Goal: Task Accomplishment & Management: Use online tool/utility

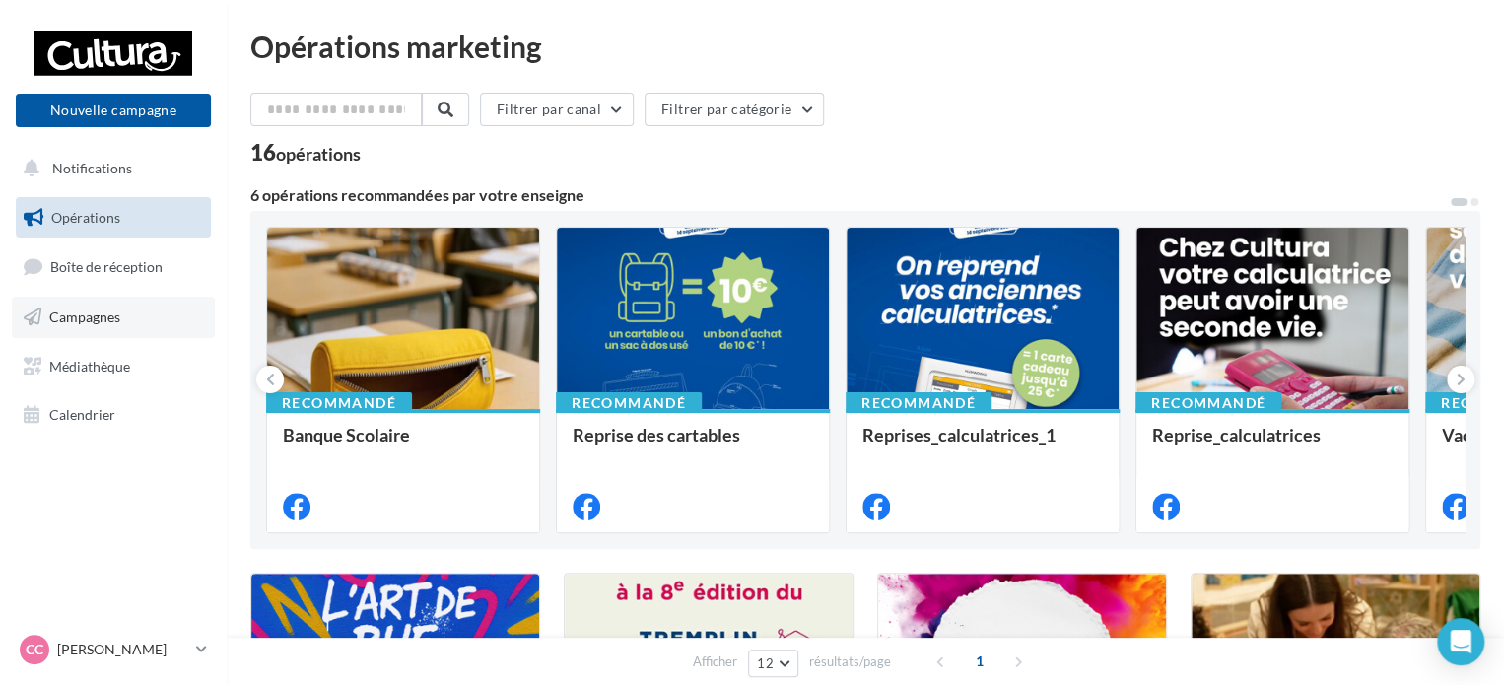
click at [117, 312] on span "Campagnes" at bounding box center [84, 317] width 71 height 17
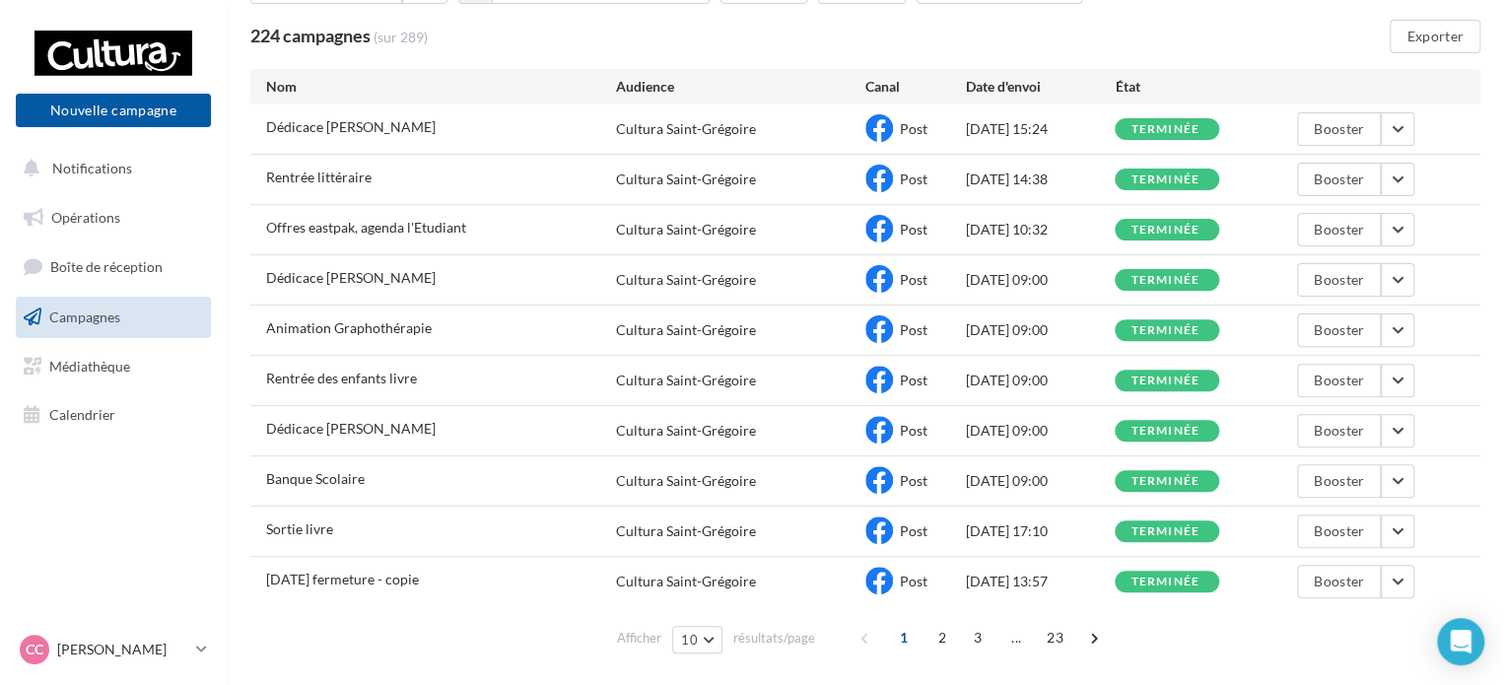
scroll to position [156, 0]
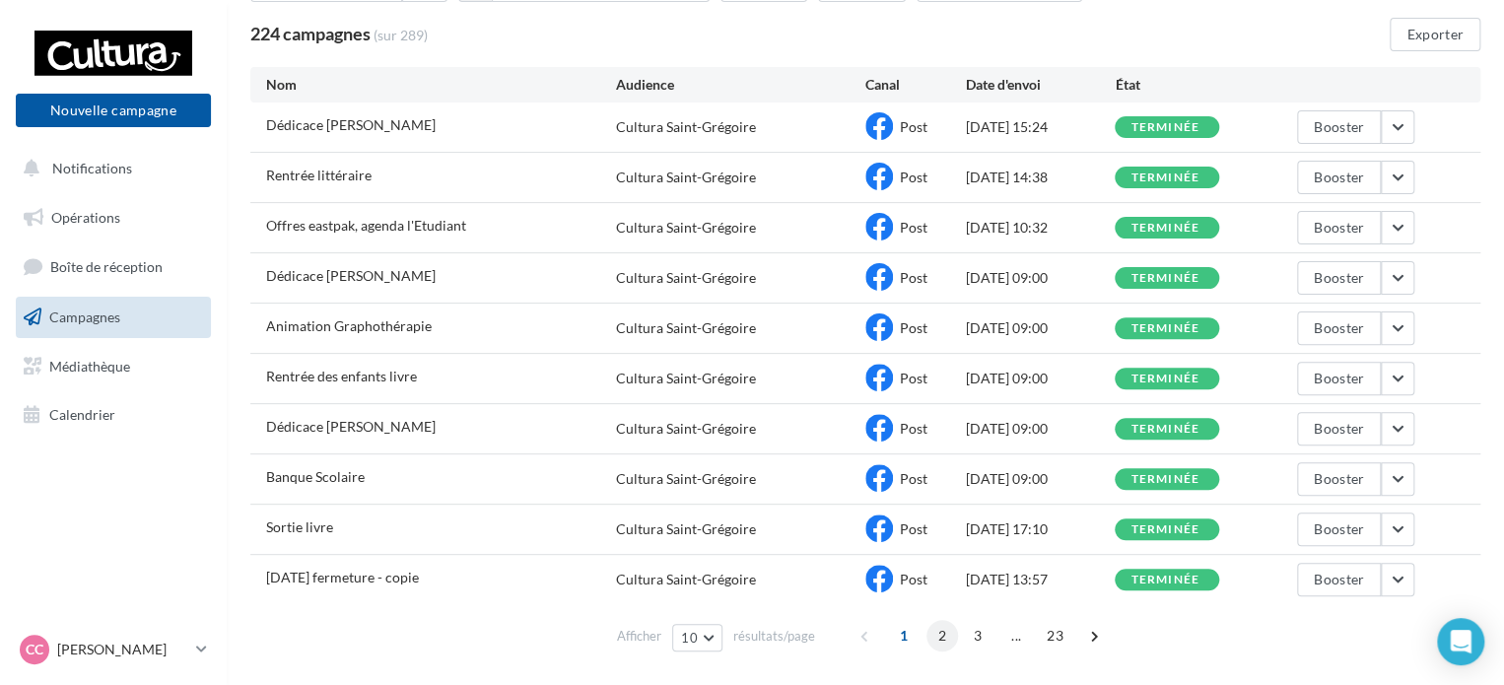
click at [939, 634] on span "2" at bounding box center [943, 636] width 32 height 32
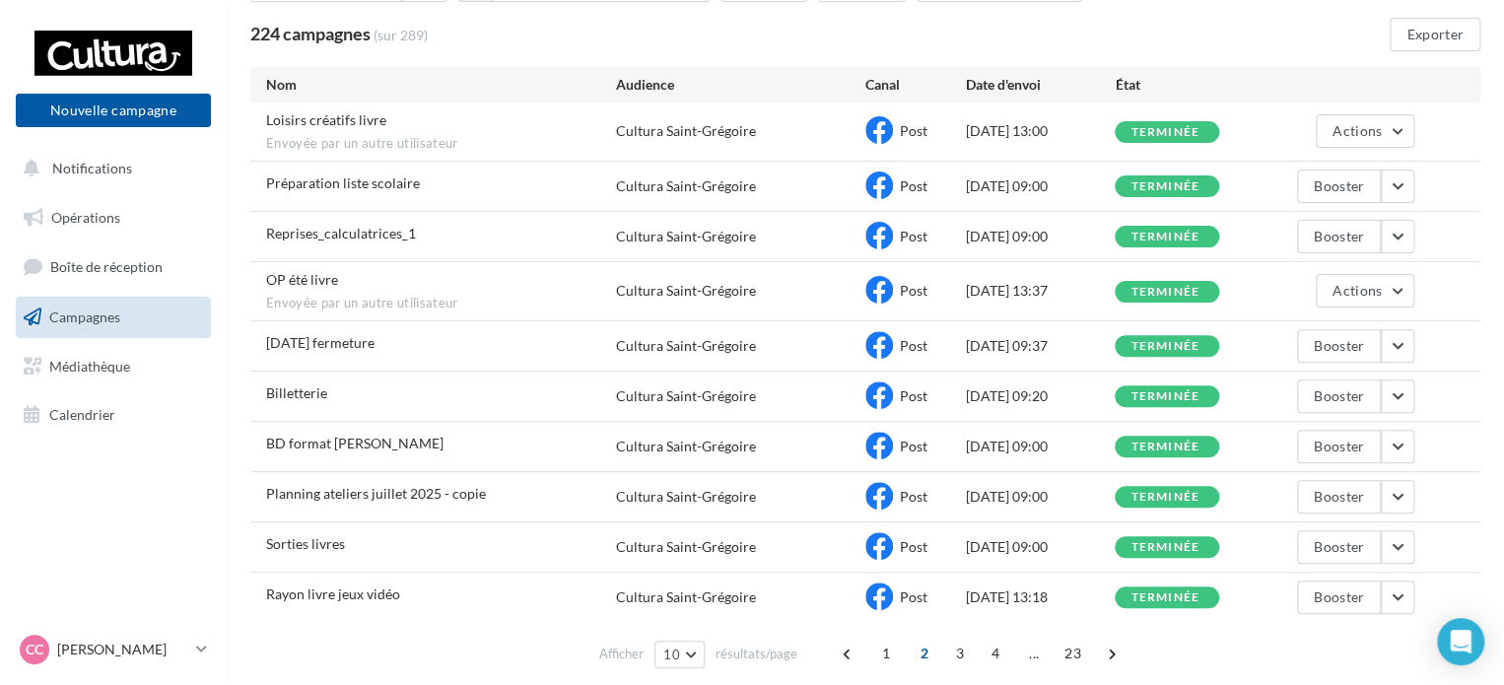
scroll to position [229, 0]
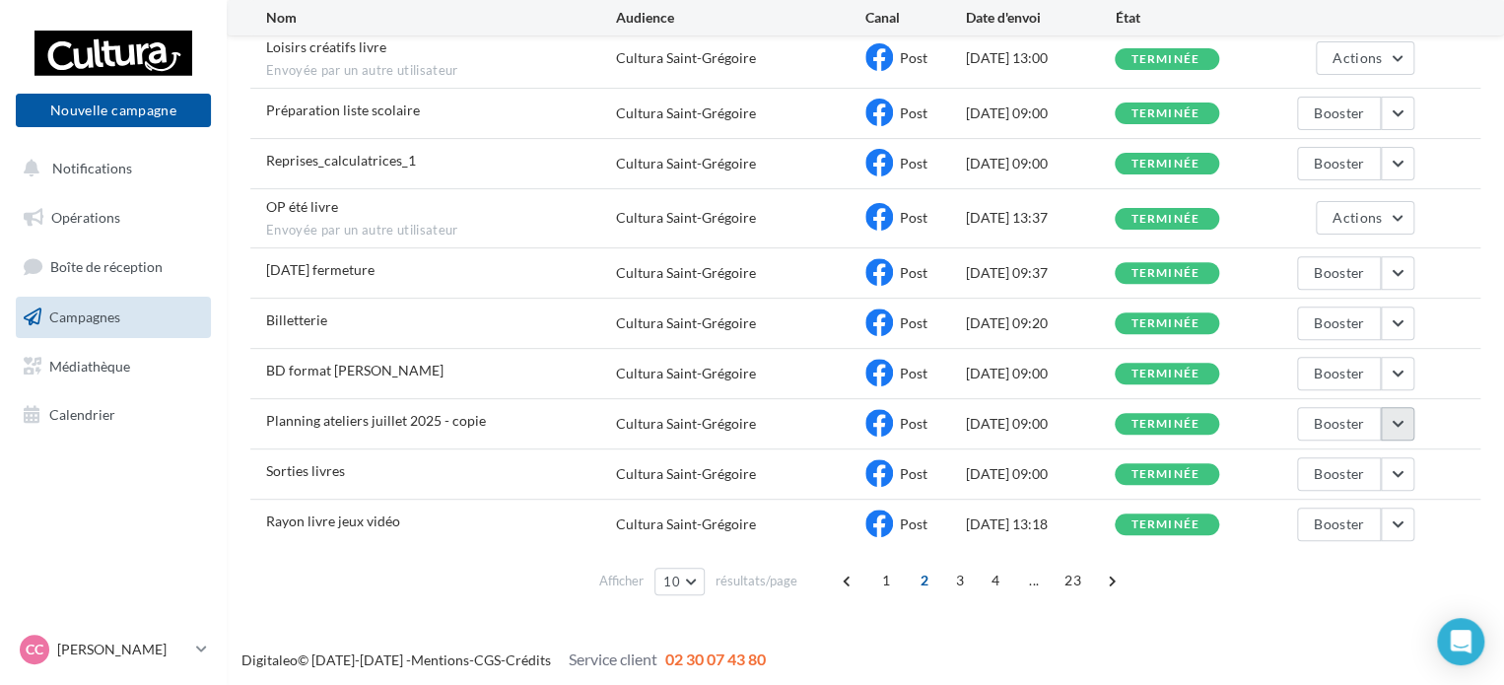
click at [1407, 409] on button "button" at bounding box center [1398, 424] width 34 height 34
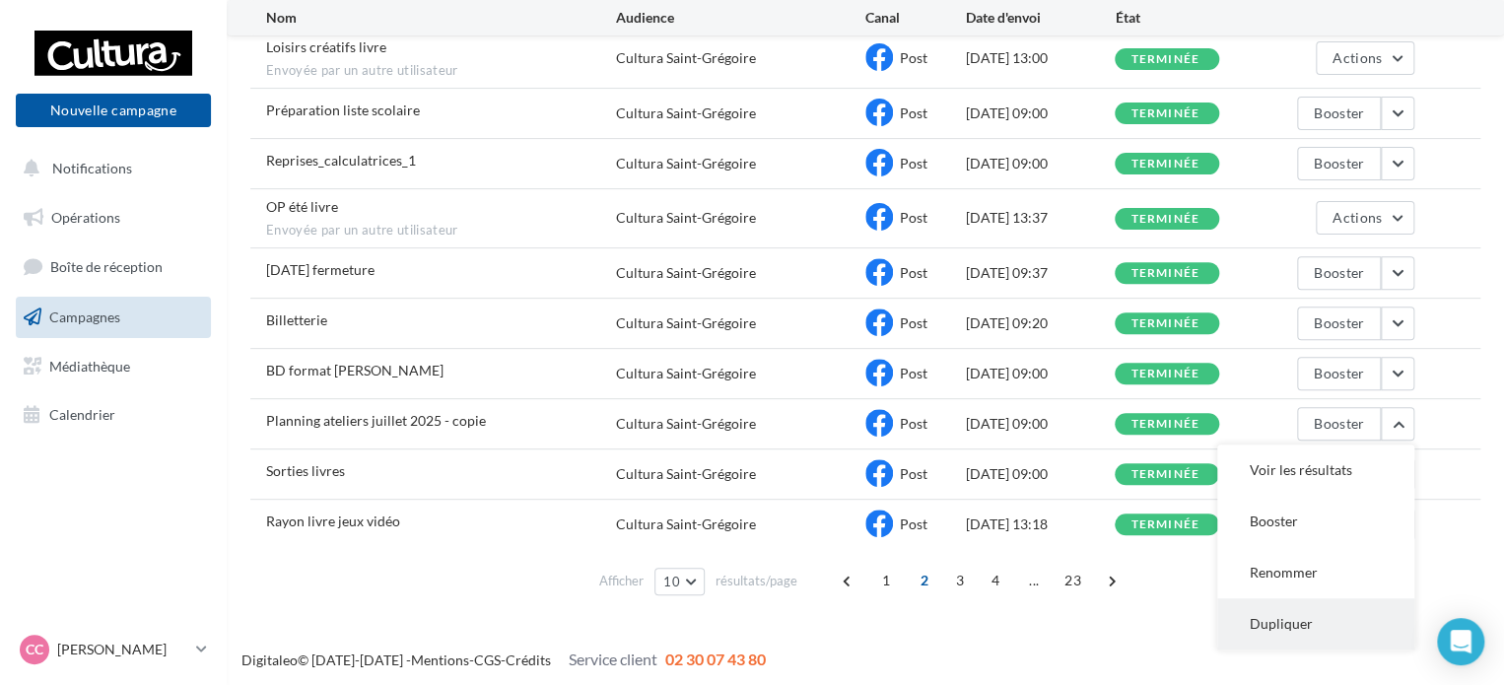
click at [1290, 618] on button "Dupliquer" at bounding box center [1316, 623] width 197 height 51
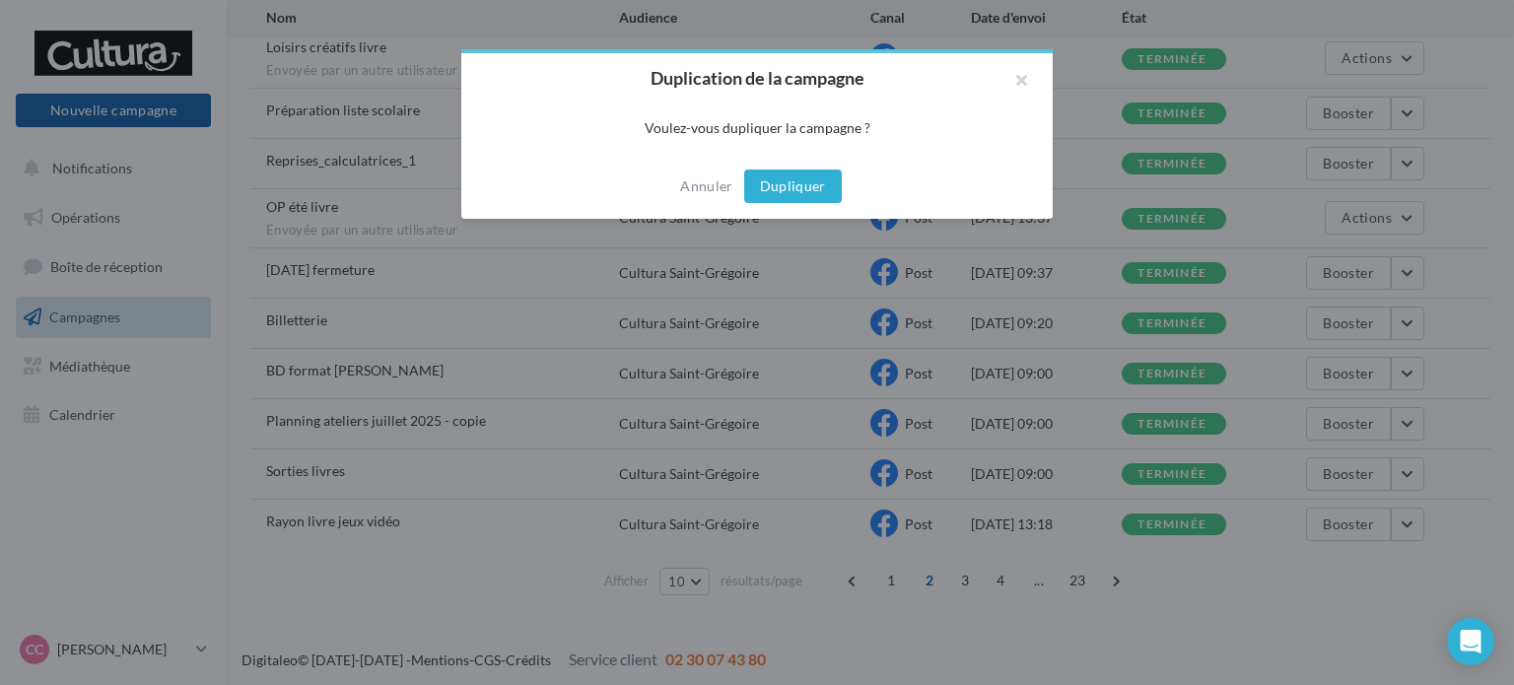
click at [791, 176] on button "Dupliquer" at bounding box center [793, 187] width 98 height 34
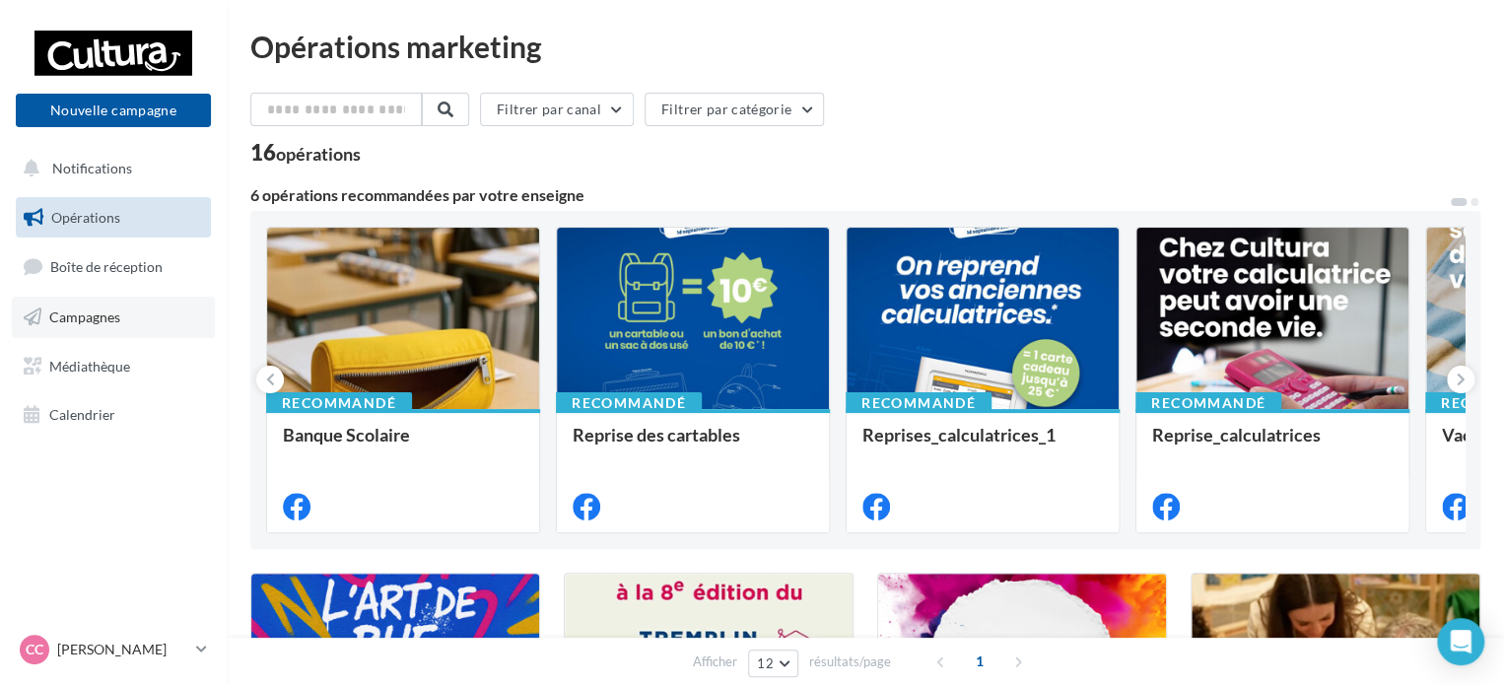
click at [162, 308] on link "Campagnes" at bounding box center [113, 317] width 203 height 41
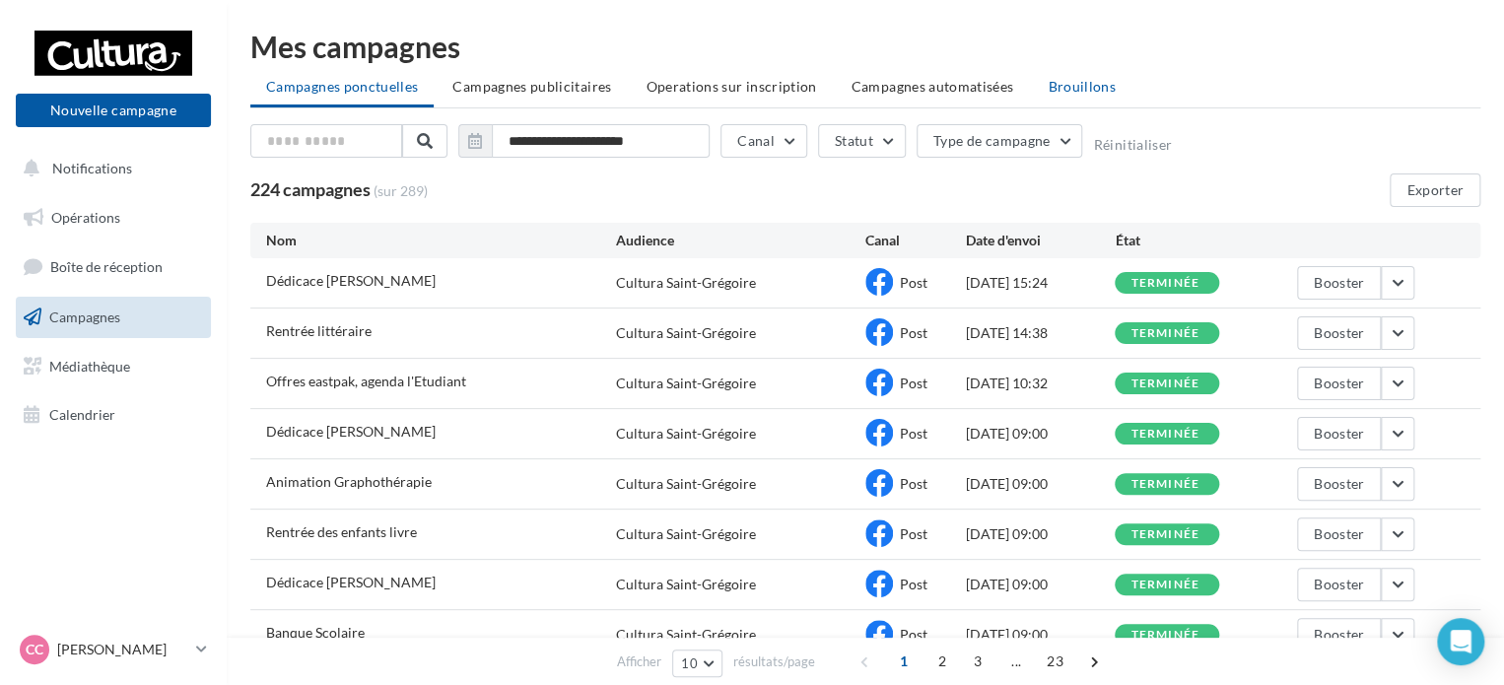
click at [1053, 101] on li "Brouillons" at bounding box center [1082, 86] width 100 height 35
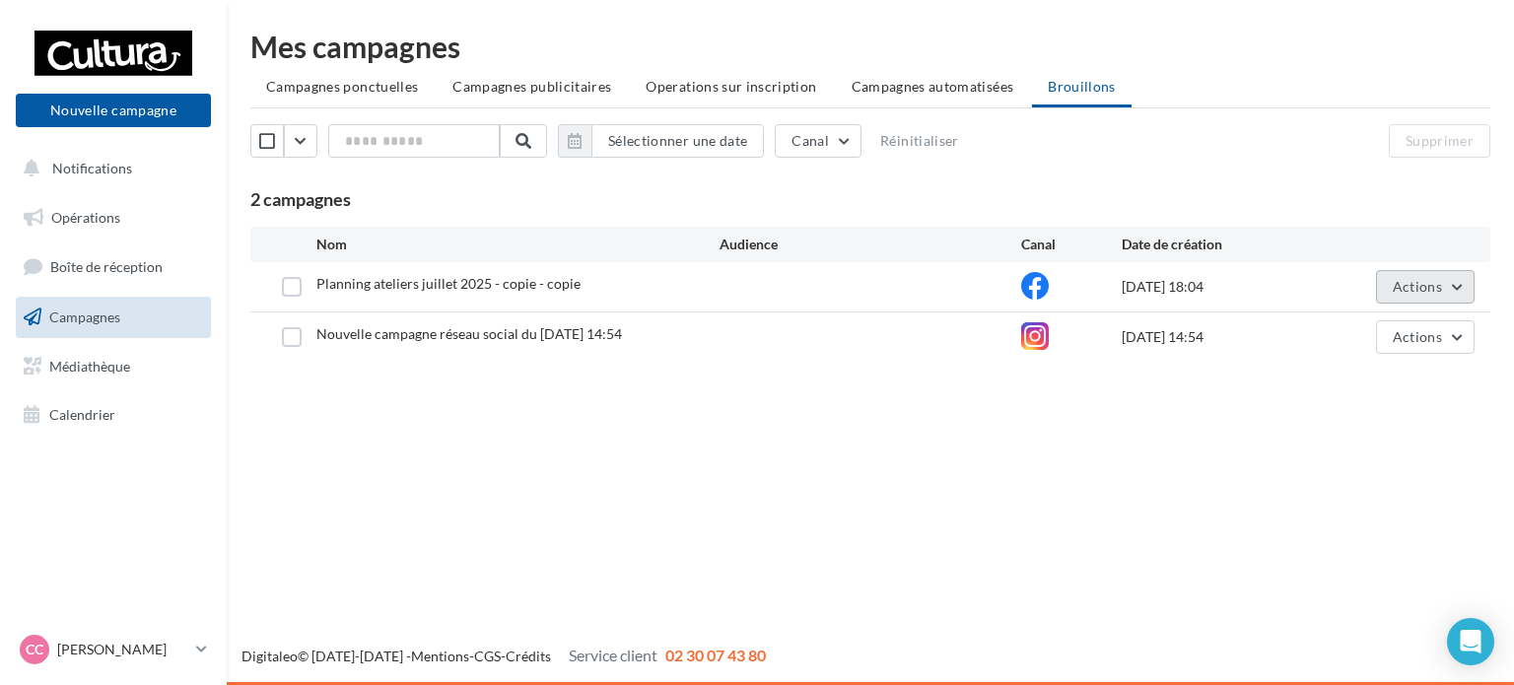
click at [1450, 287] on button "Actions" at bounding box center [1425, 287] width 99 height 34
click at [1345, 338] on button "Editer" at bounding box center [1376, 333] width 197 height 51
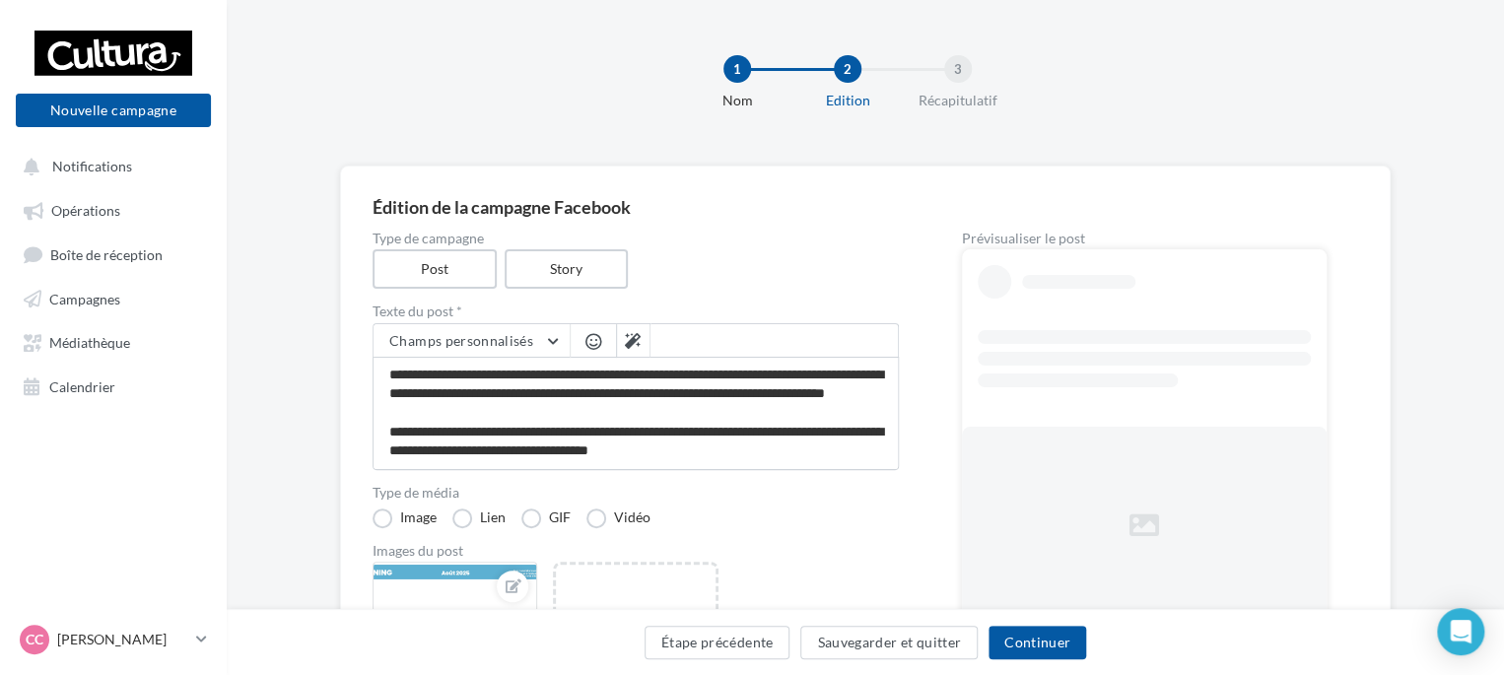
scroll to position [193, 0]
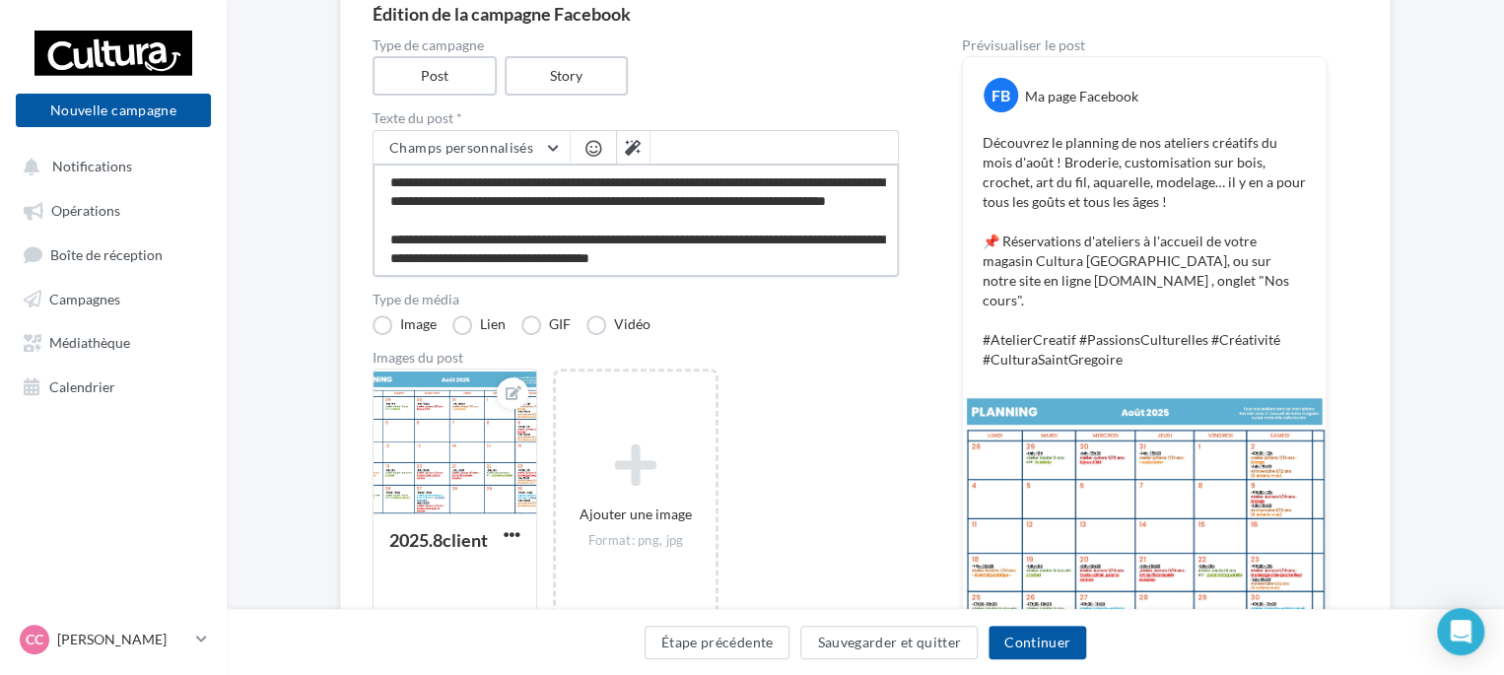
drag, startPoint x: 749, startPoint y: 175, endPoint x: 708, endPoint y: 173, distance: 41.5
click at [708, 173] on textarea "**********" at bounding box center [636, 220] width 526 height 113
type textarea "**********"
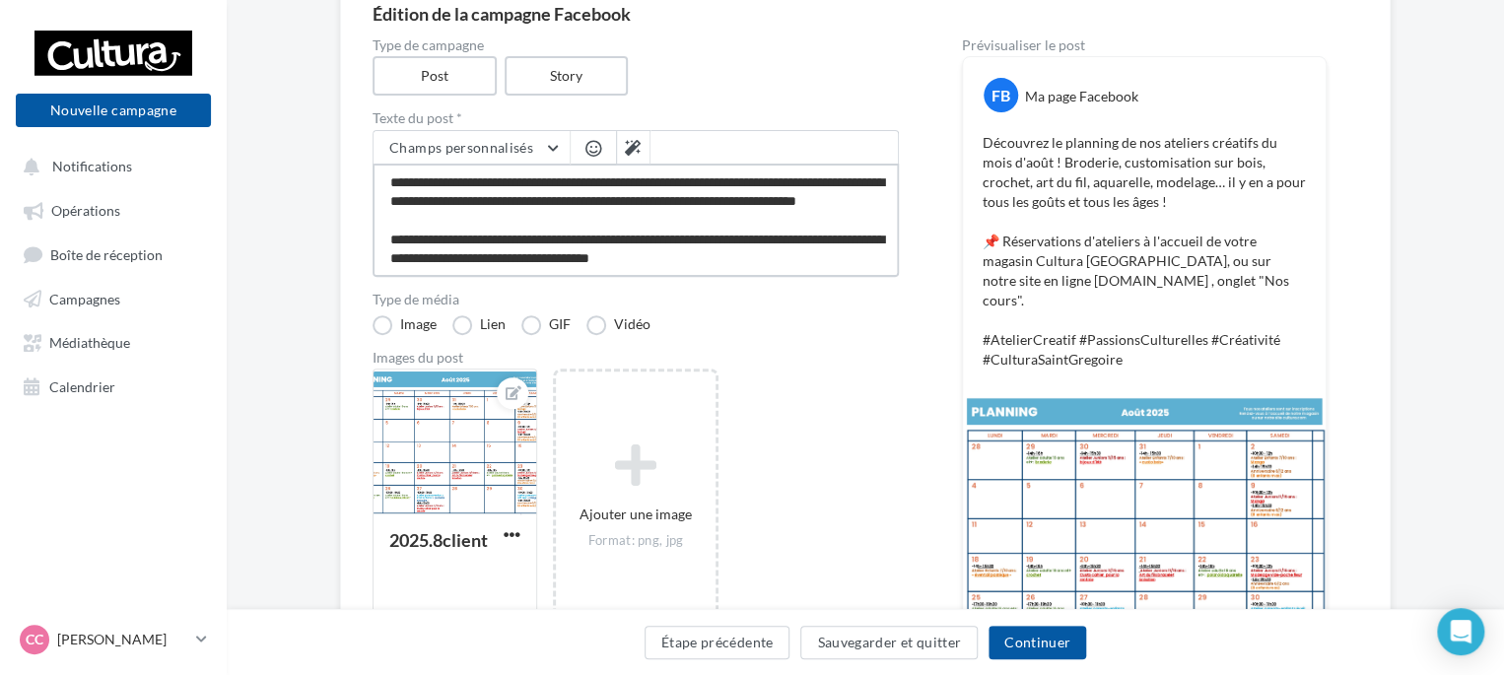
type textarea "**********"
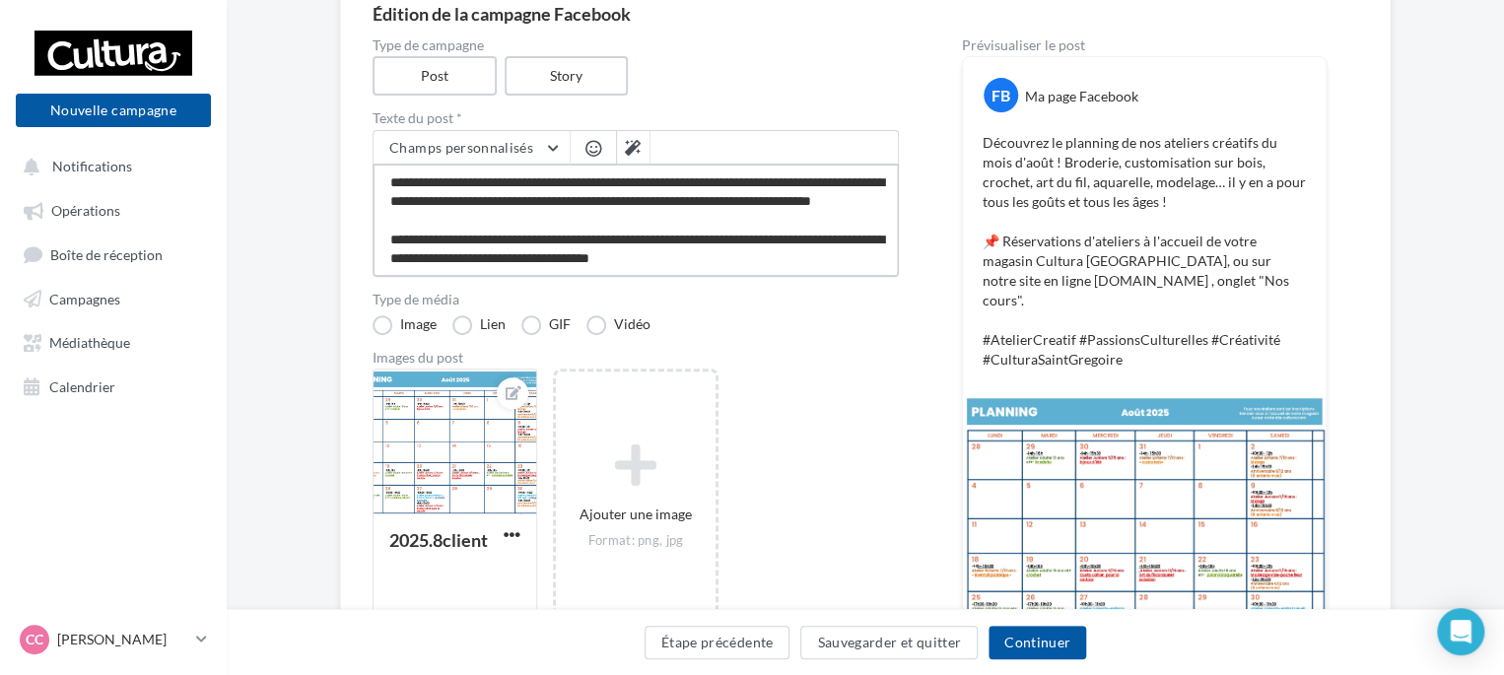
type textarea "**********"
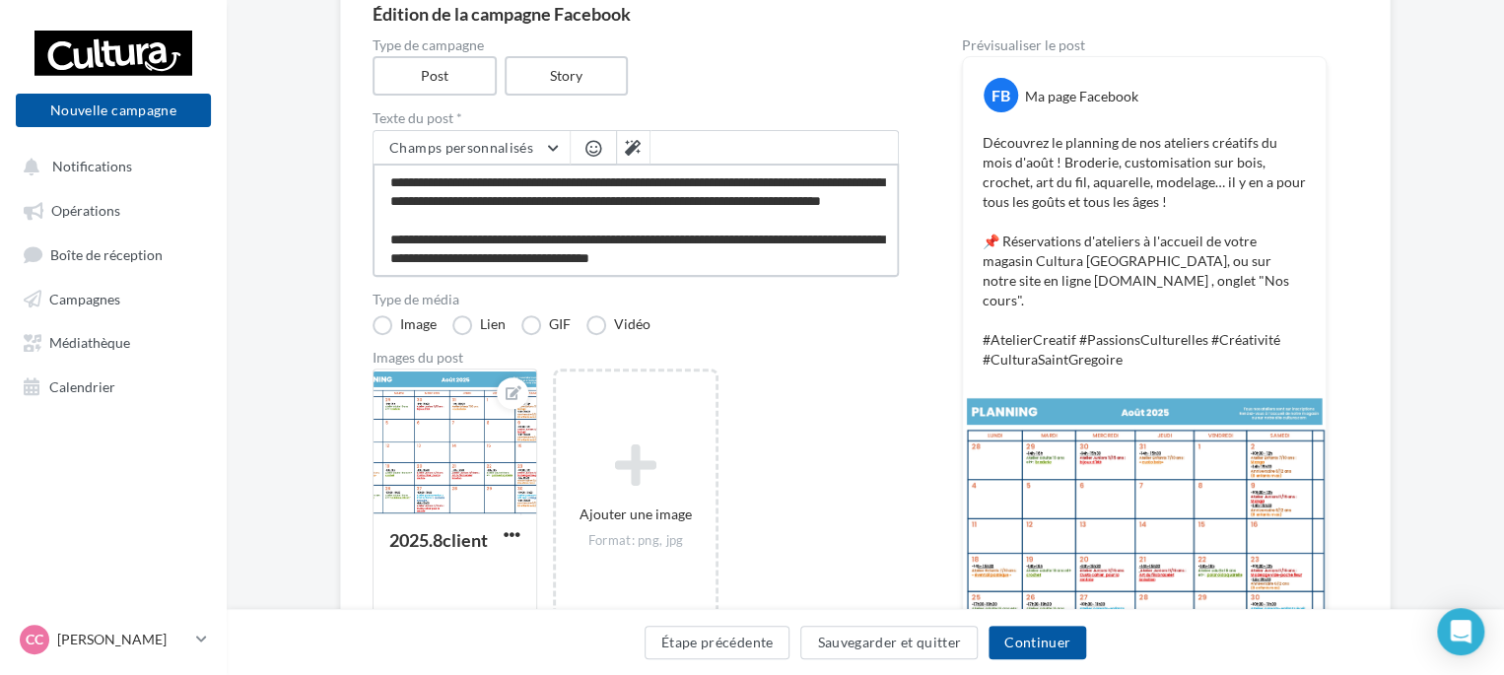
type textarea "**********"
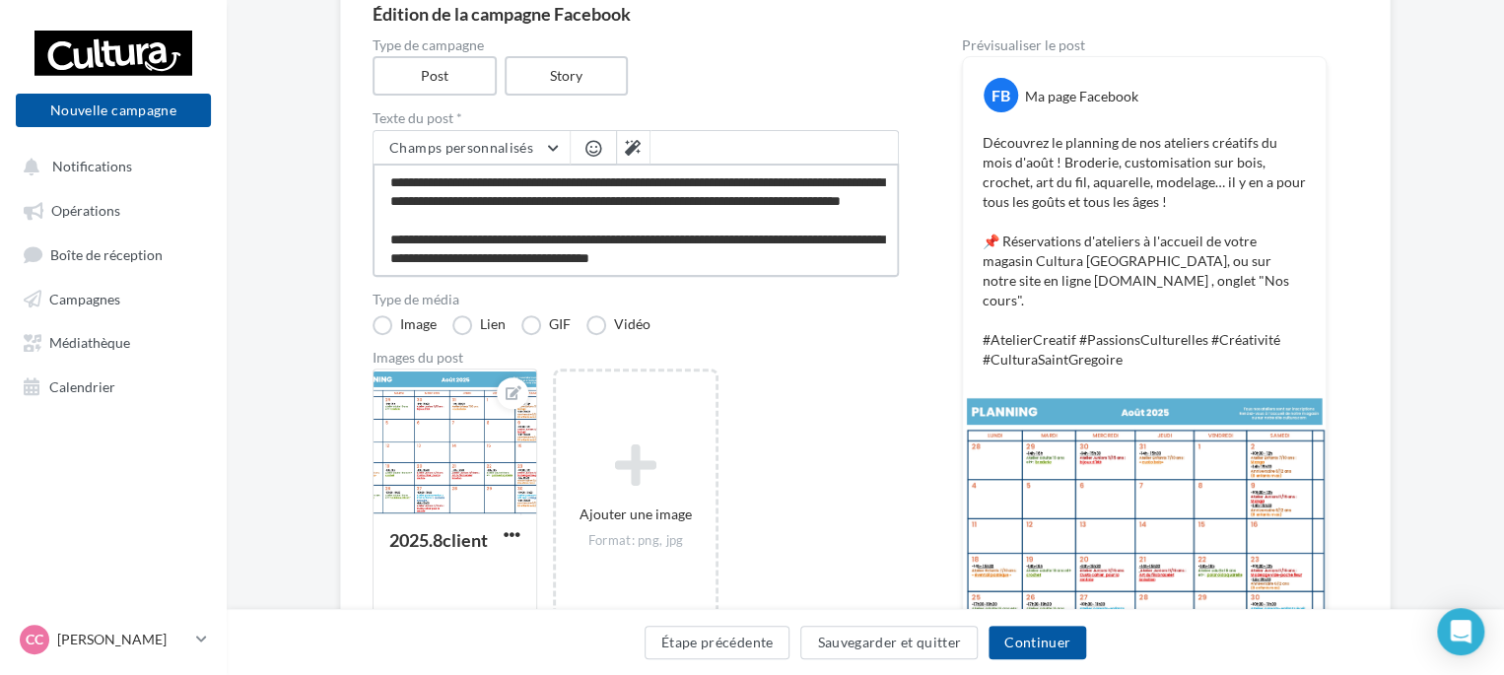
type textarea "**********"
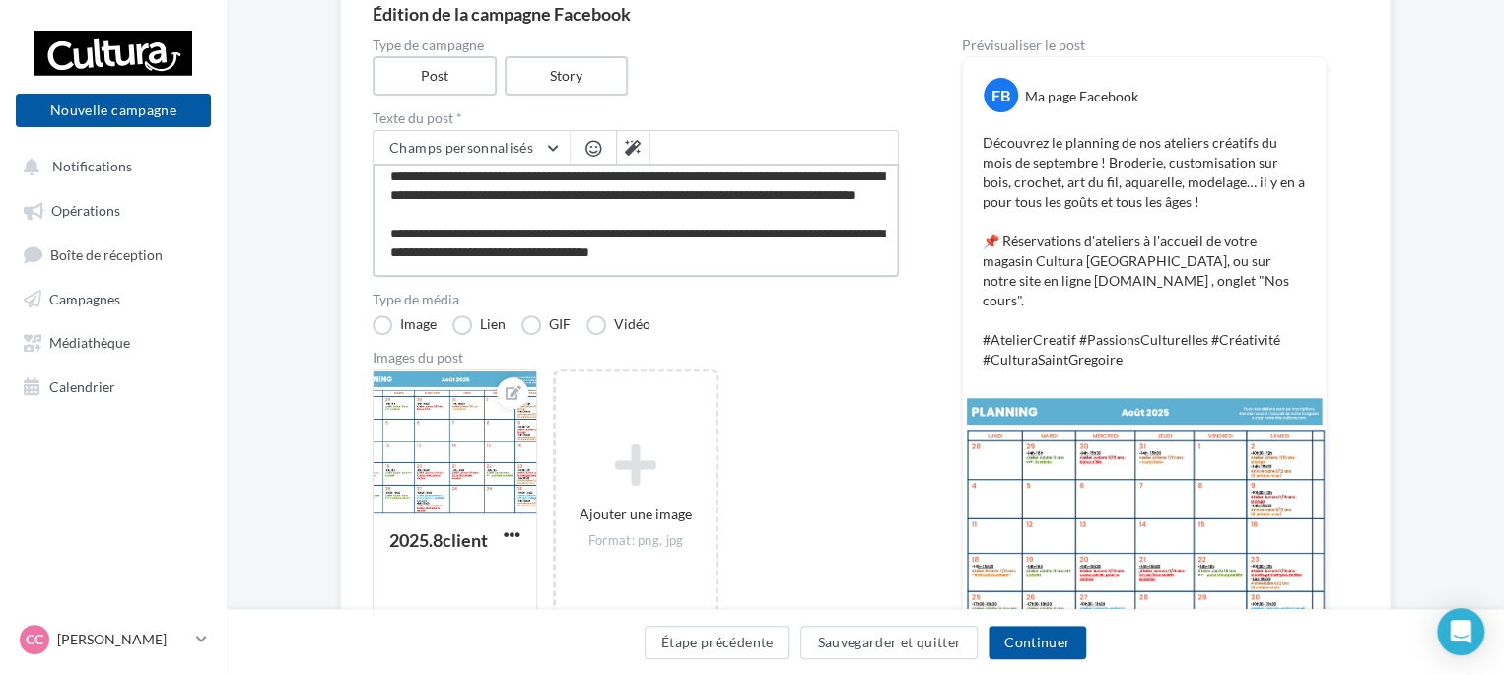
scroll to position [0, 0]
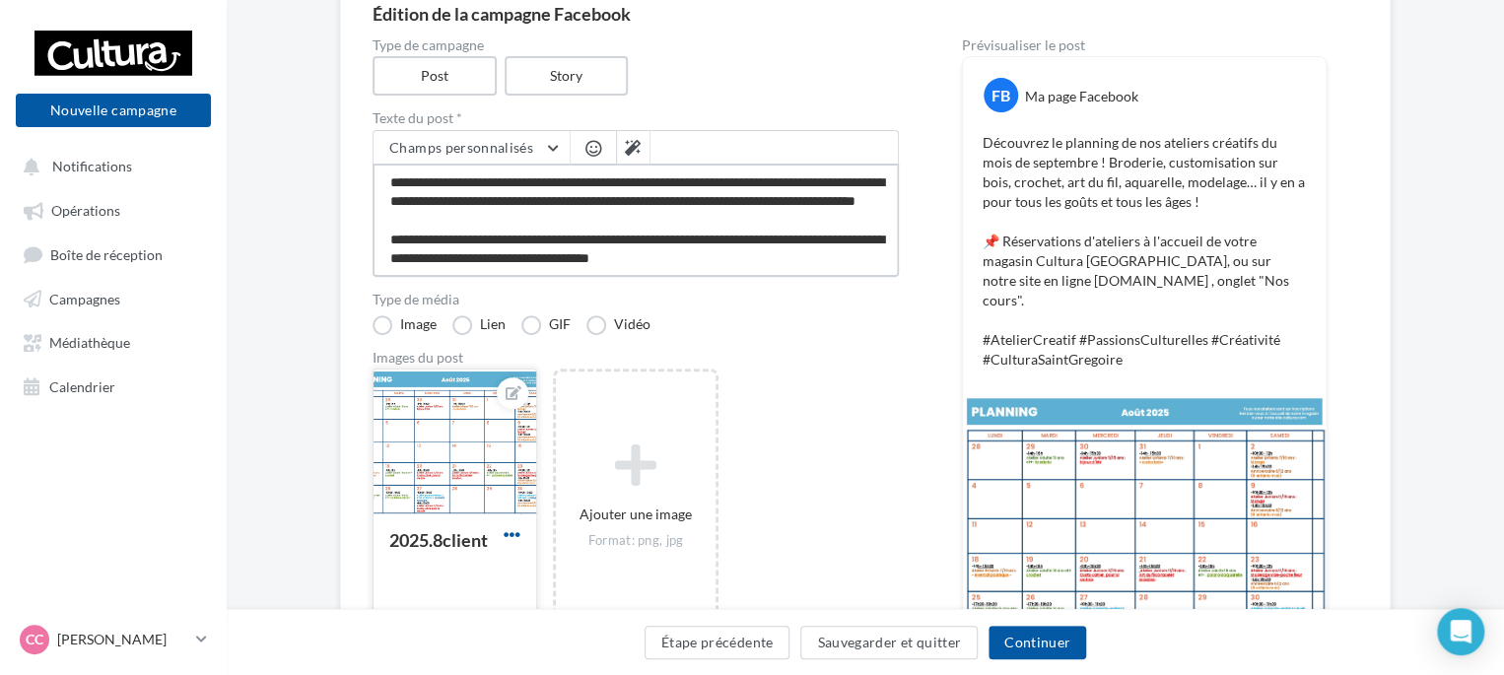
type textarea "**********"
click at [518, 531] on span "button" at bounding box center [512, 534] width 17 height 17
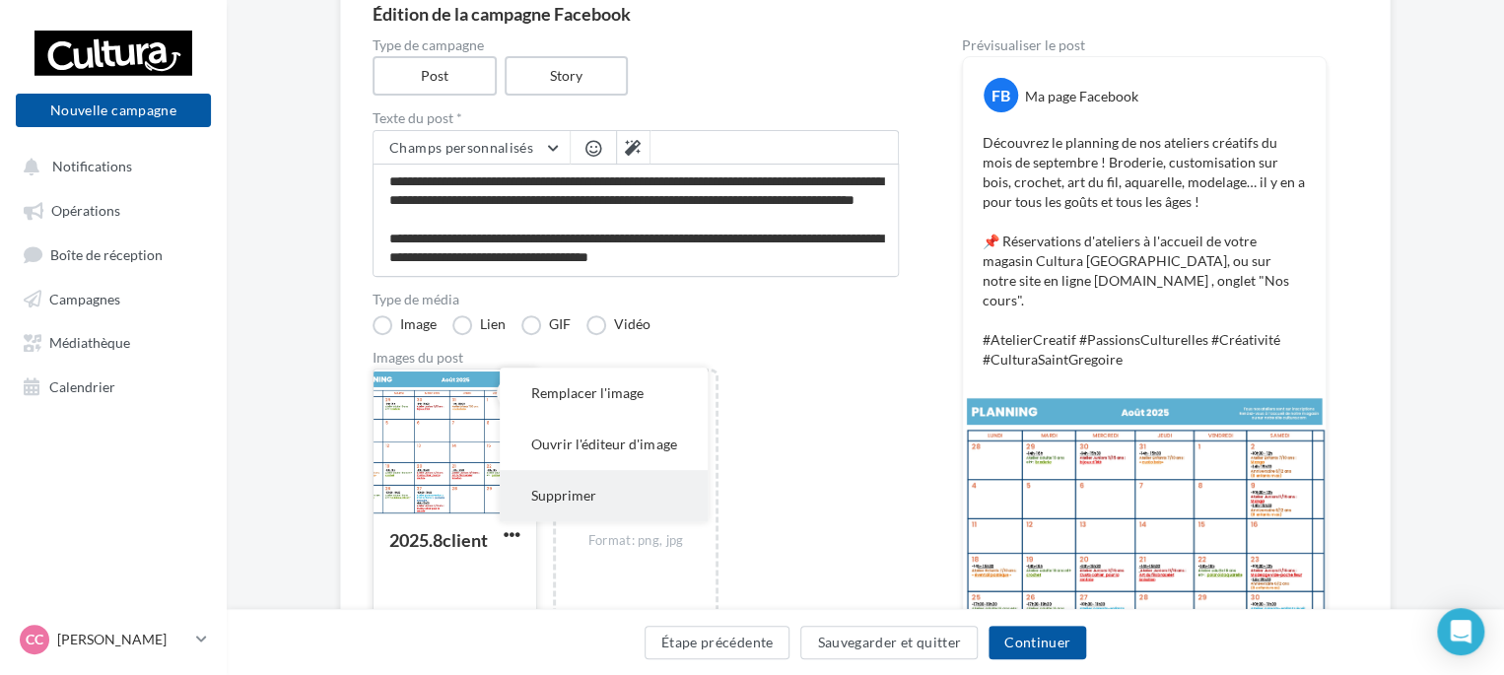
click at [556, 478] on button "Supprimer" at bounding box center [604, 495] width 208 height 51
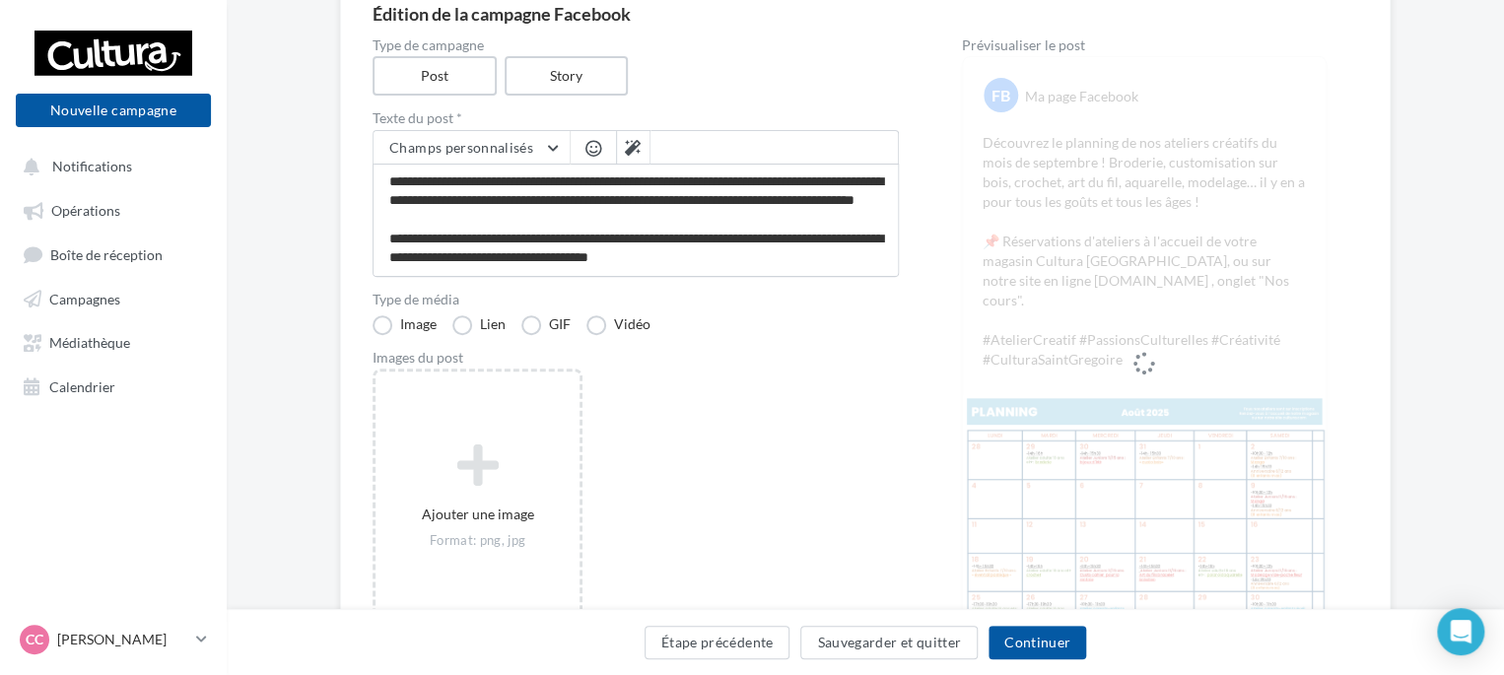
click at [556, 478] on icon at bounding box center [477, 465] width 188 height 47
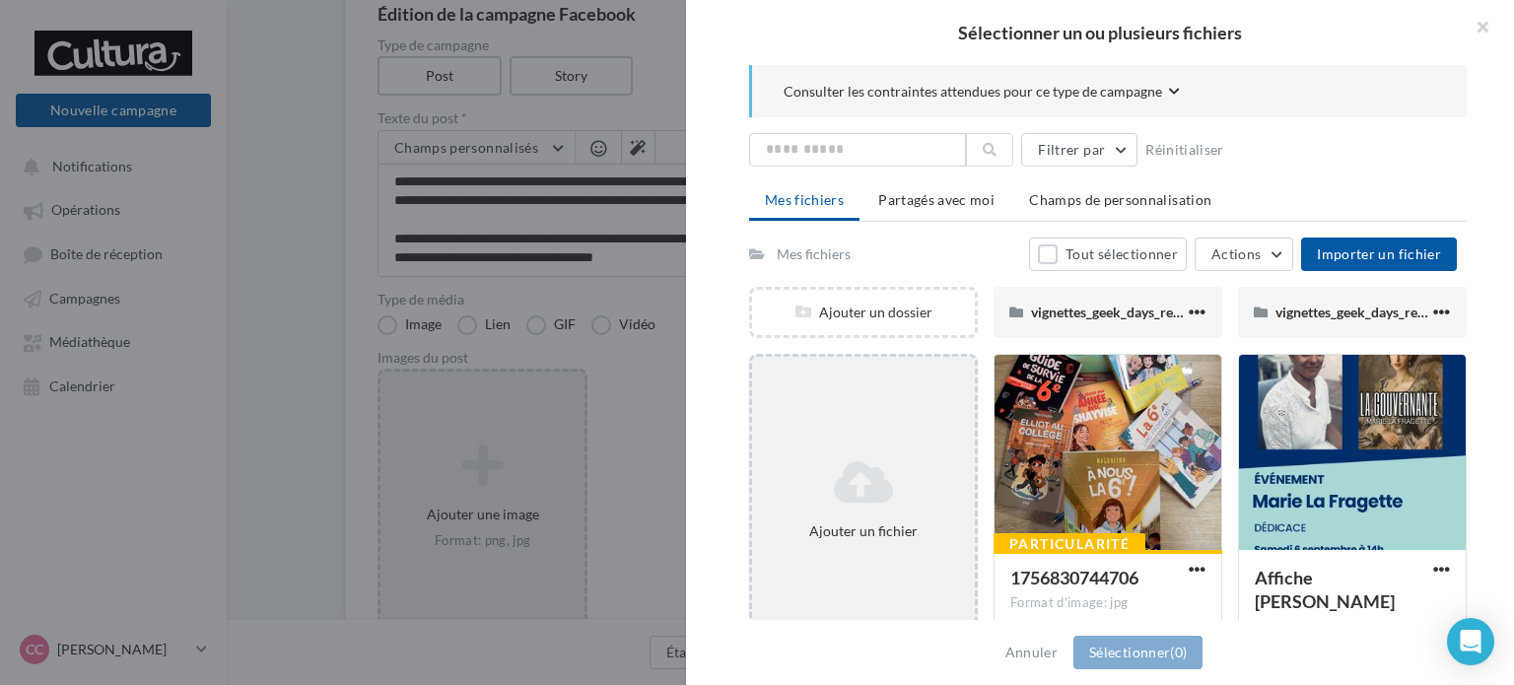
click at [802, 493] on icon at bounding box center [863, 481] width 207 height 47
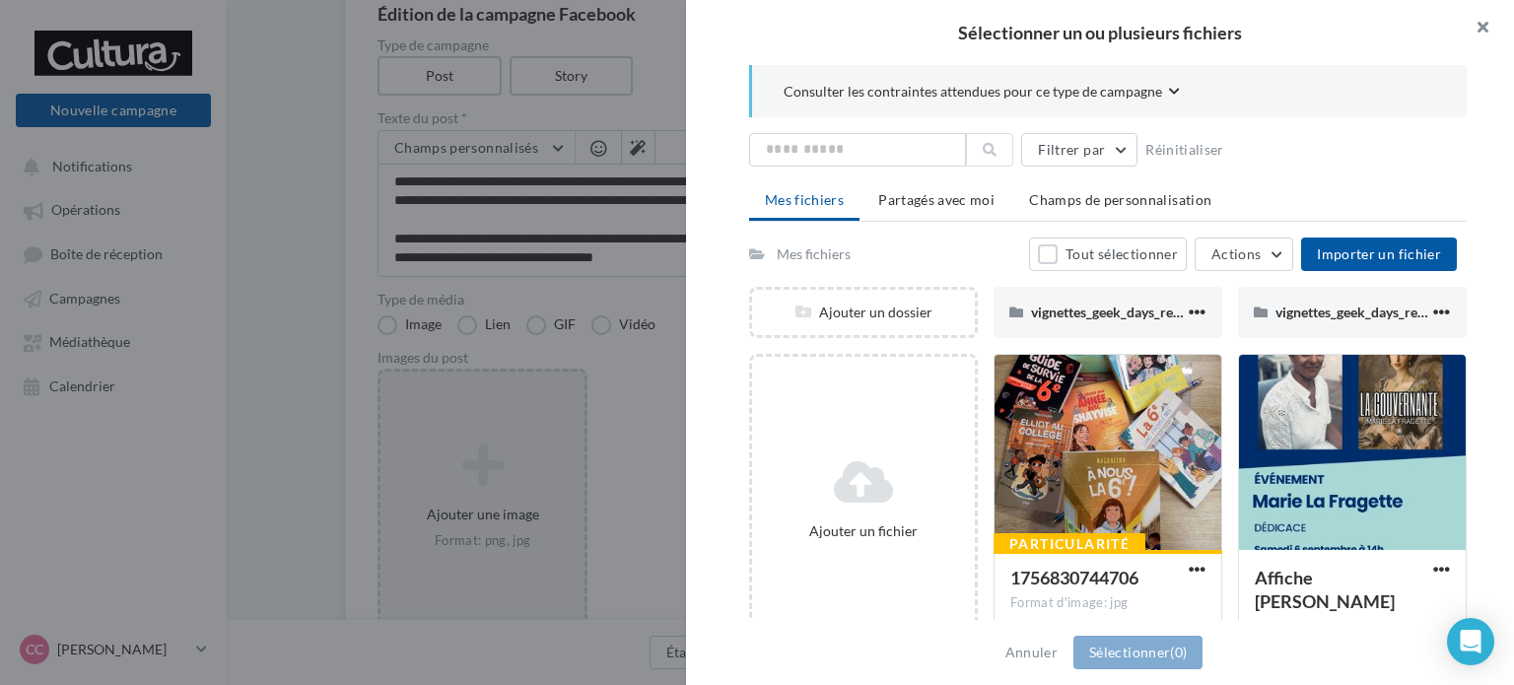
click at [1472, 32] on button "button" at bounding box center [1474, 29] width 79 height 59
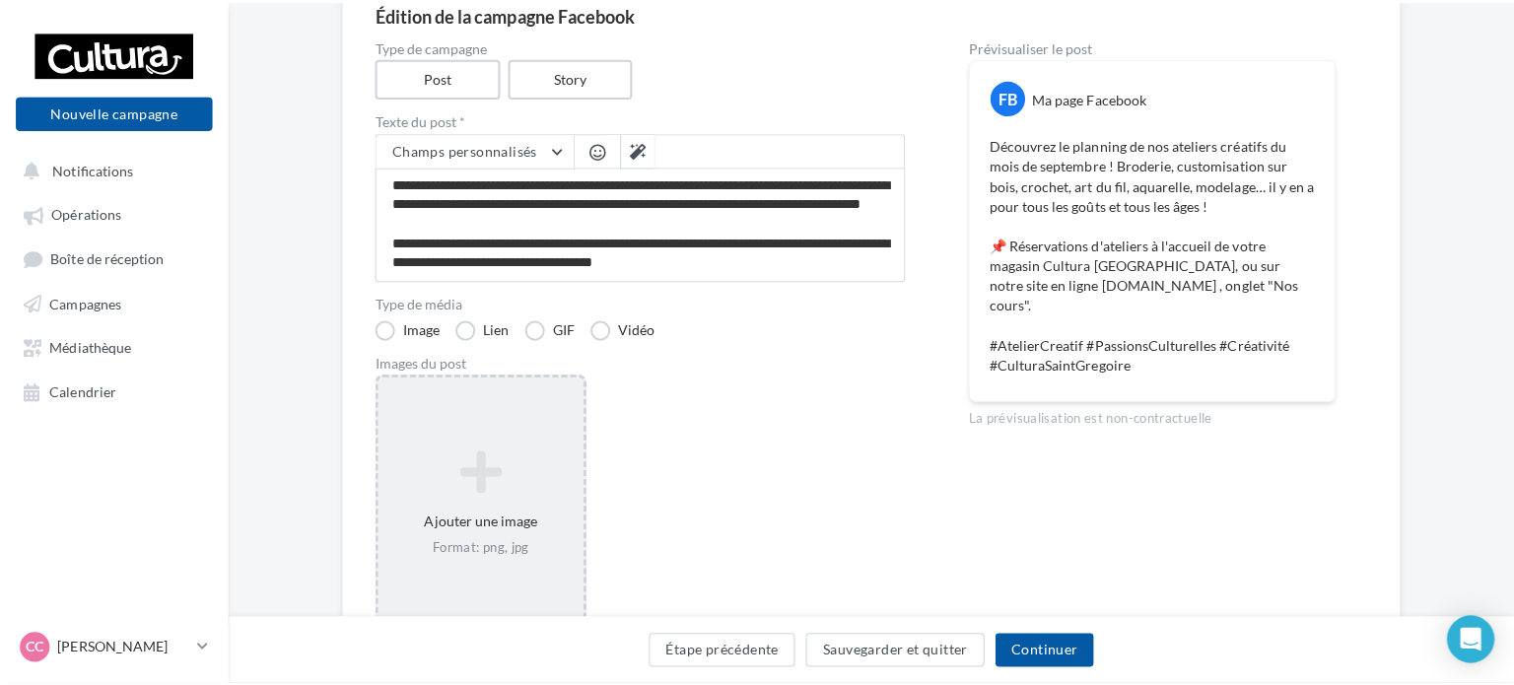
scroll to position [193, 32]
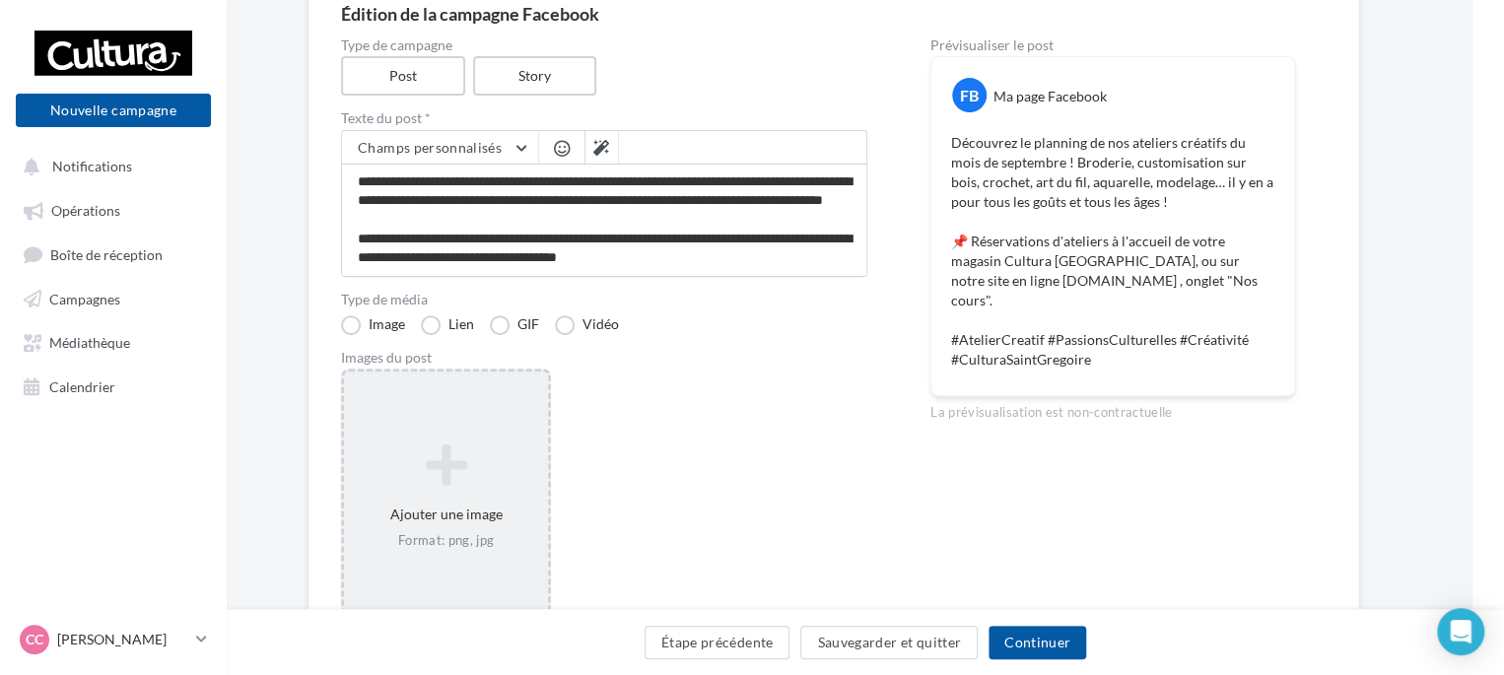
click at [380, 434] on div "Ajouter une image Format: png, jpg" at bounding box center [446, 497] width 204 height 126
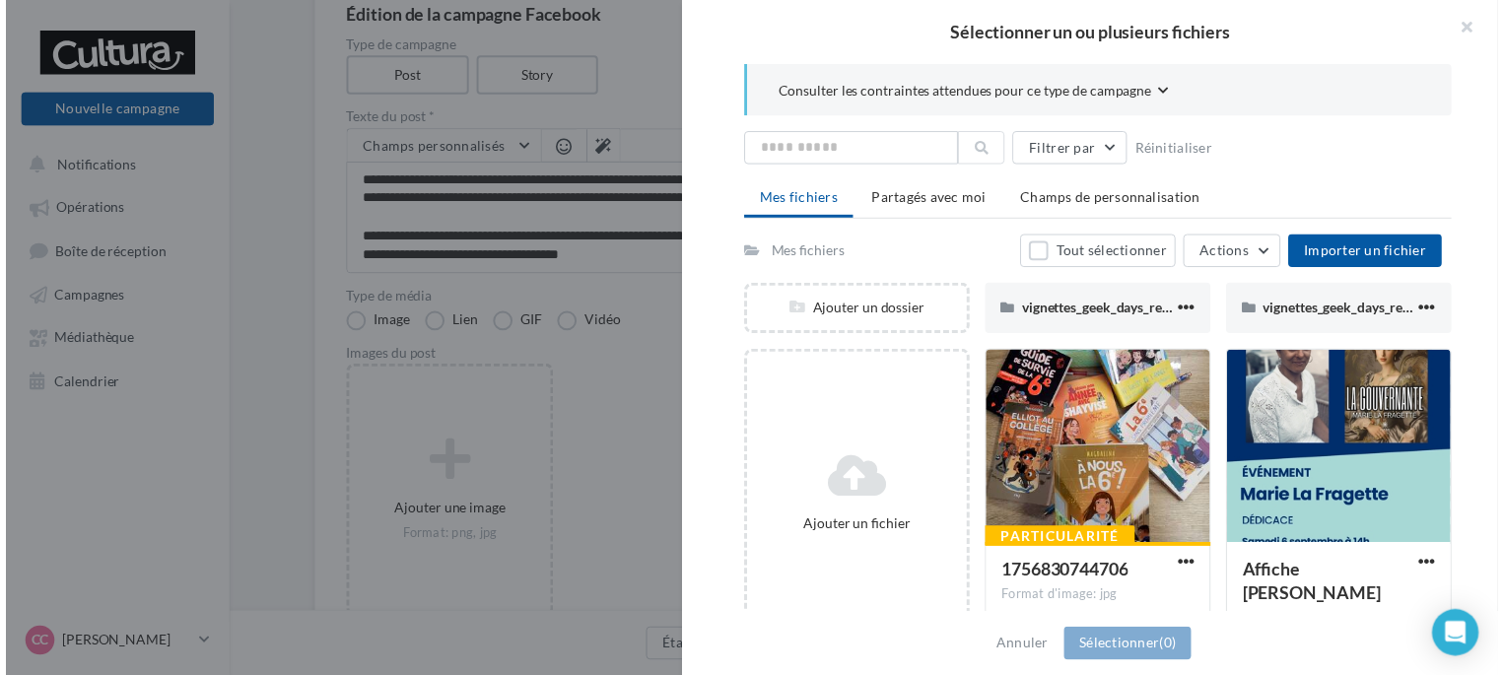
scroll to position [63, 0]
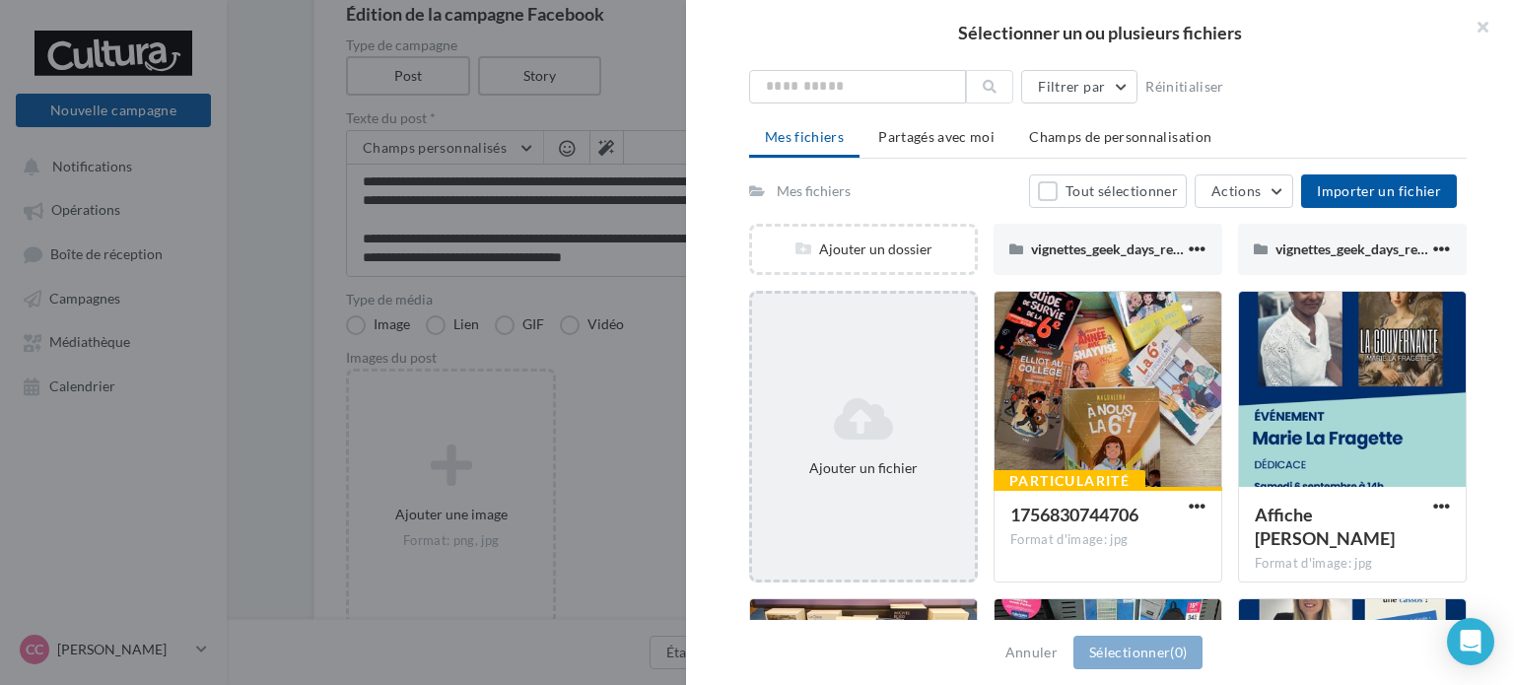
click at [875, 449] on div "Ajouter un fichier" at bounding box center [863, 436] width 223 height 99
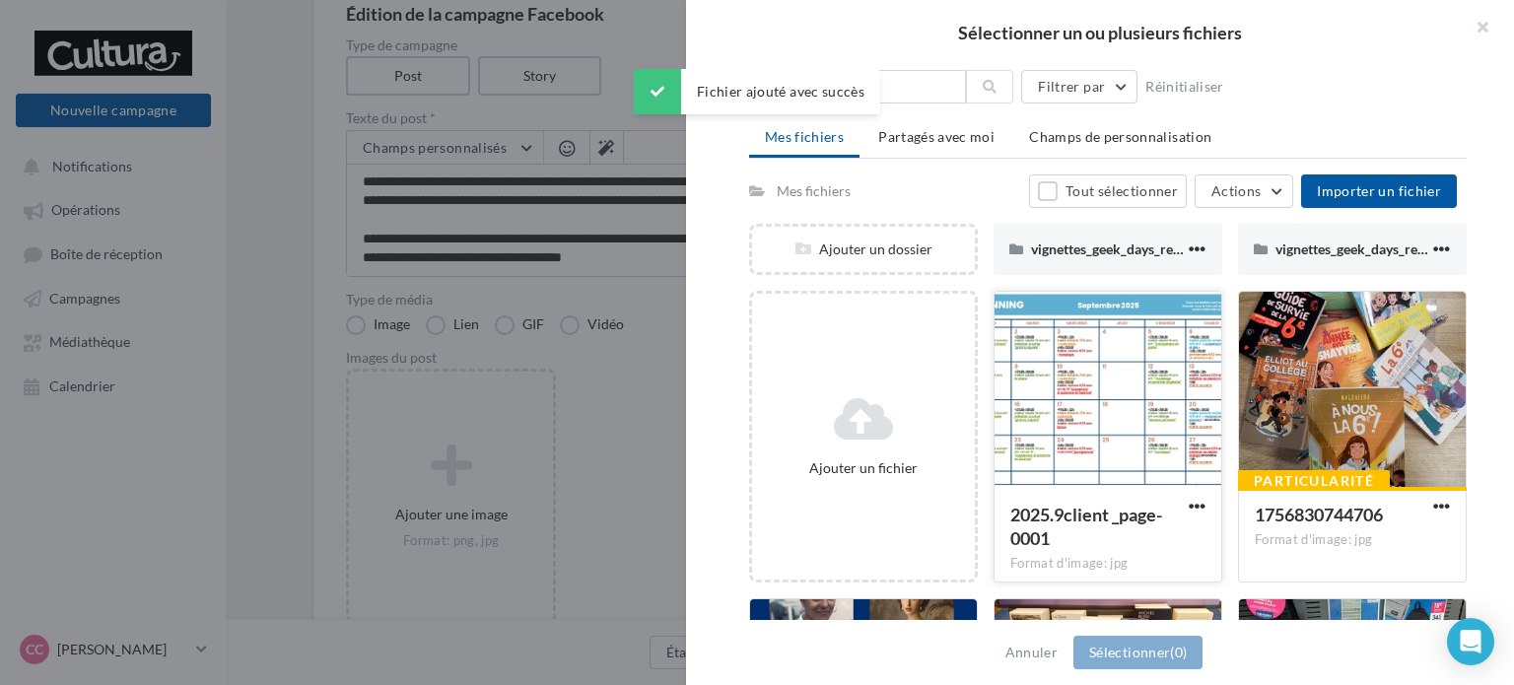
click at [1100, 453] on div at bounding box center [1108, 390] width 227 height 197
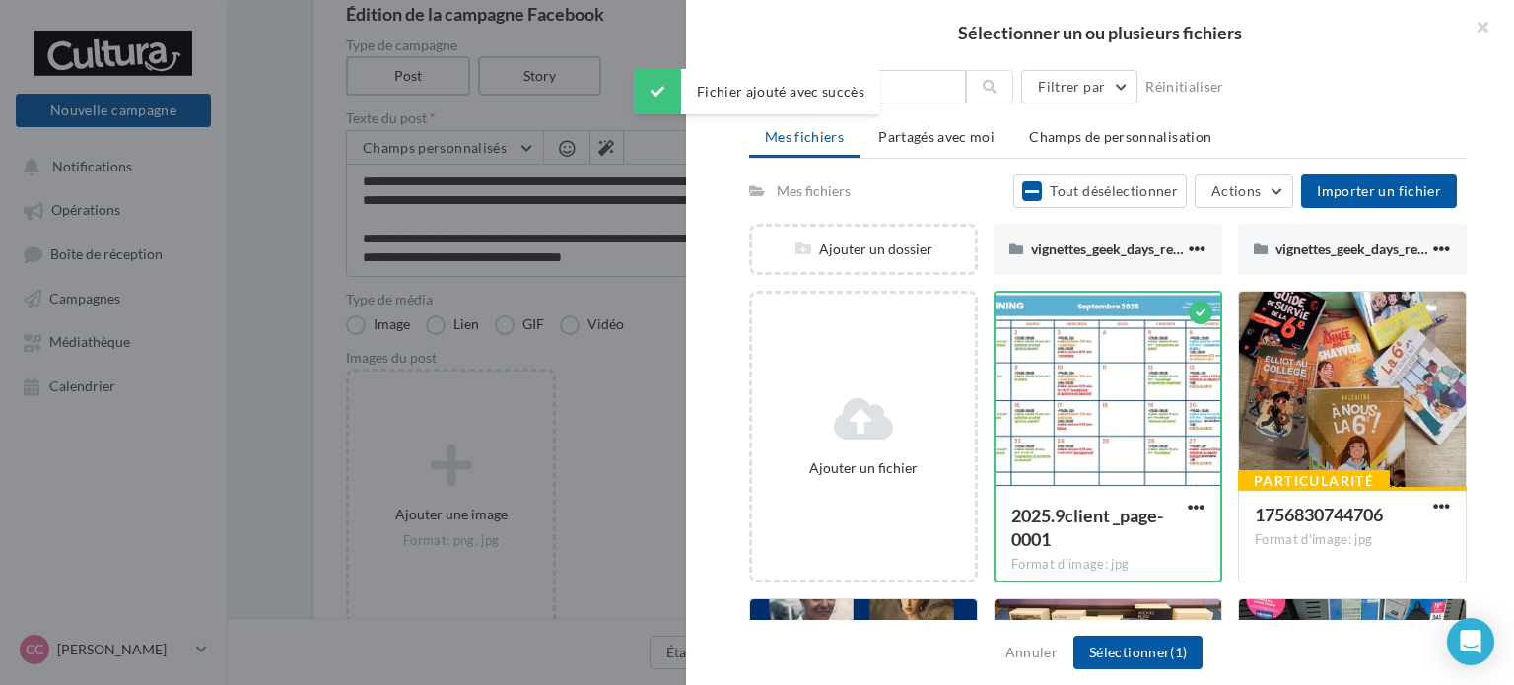
click at [1126, 635] on div "Annuler Sélectionner (1)" at bounding box center [1100, 652] width 828 height 65
click at [1126, 644] on button "Sélectionner (1)" at bounding box center [1138, 653] width 129 height 34
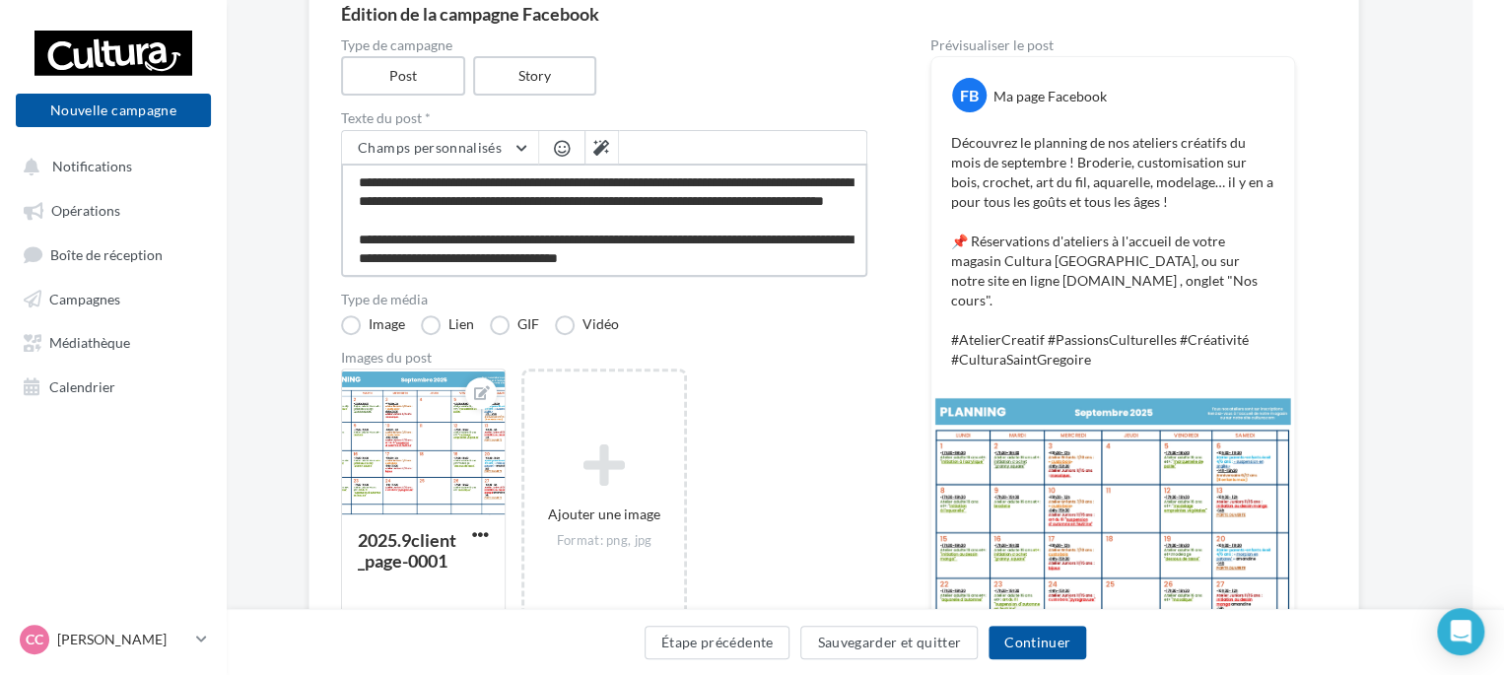
click at [573, 213] on textarea "**********" at bounding box center [604, 220] width 526 height 113
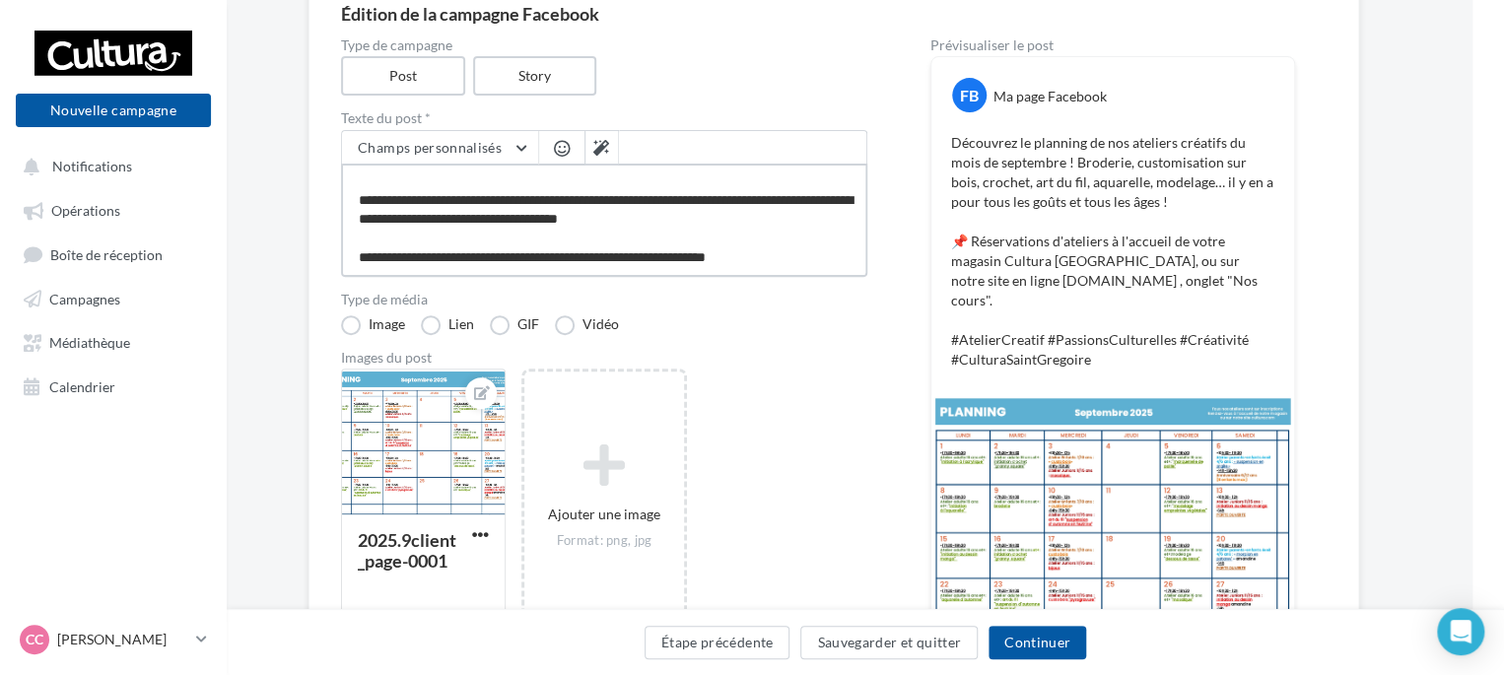
scroll to position [57, 0]
click at [1054, 646] on button "Continuer" at bounding box center [1038, 643] width 98 height 34
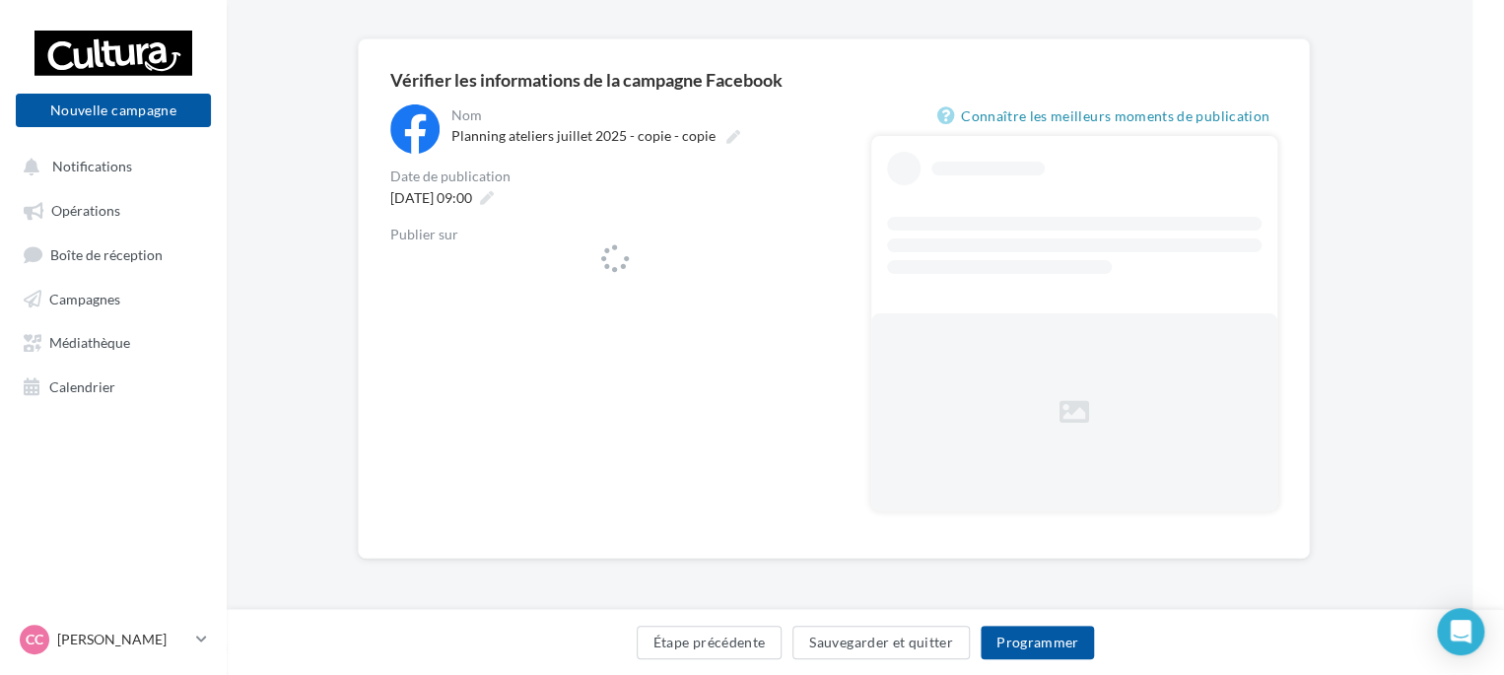
scroll to position [0, 32]
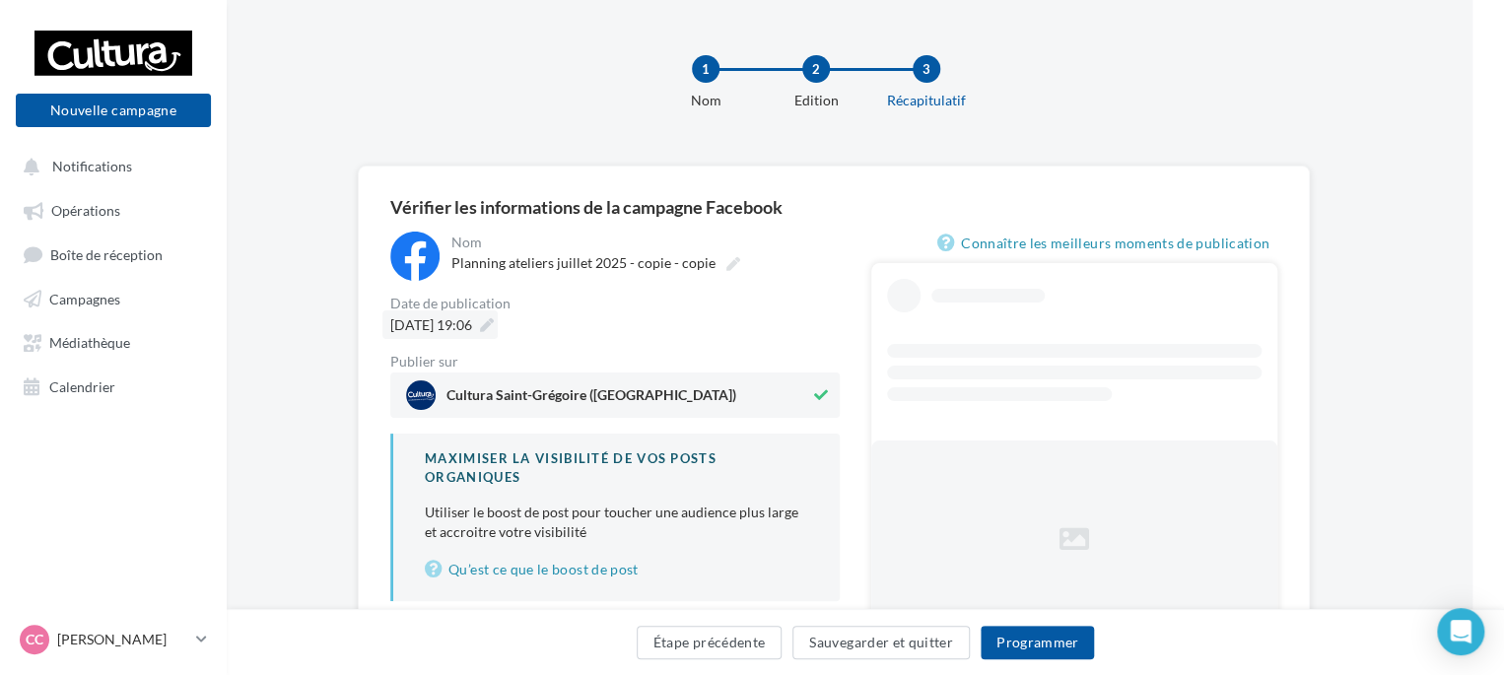
click at [498, 318] on div "02/09/2025 à 19:06" at bounding box center [440, 325] width 115 height 29
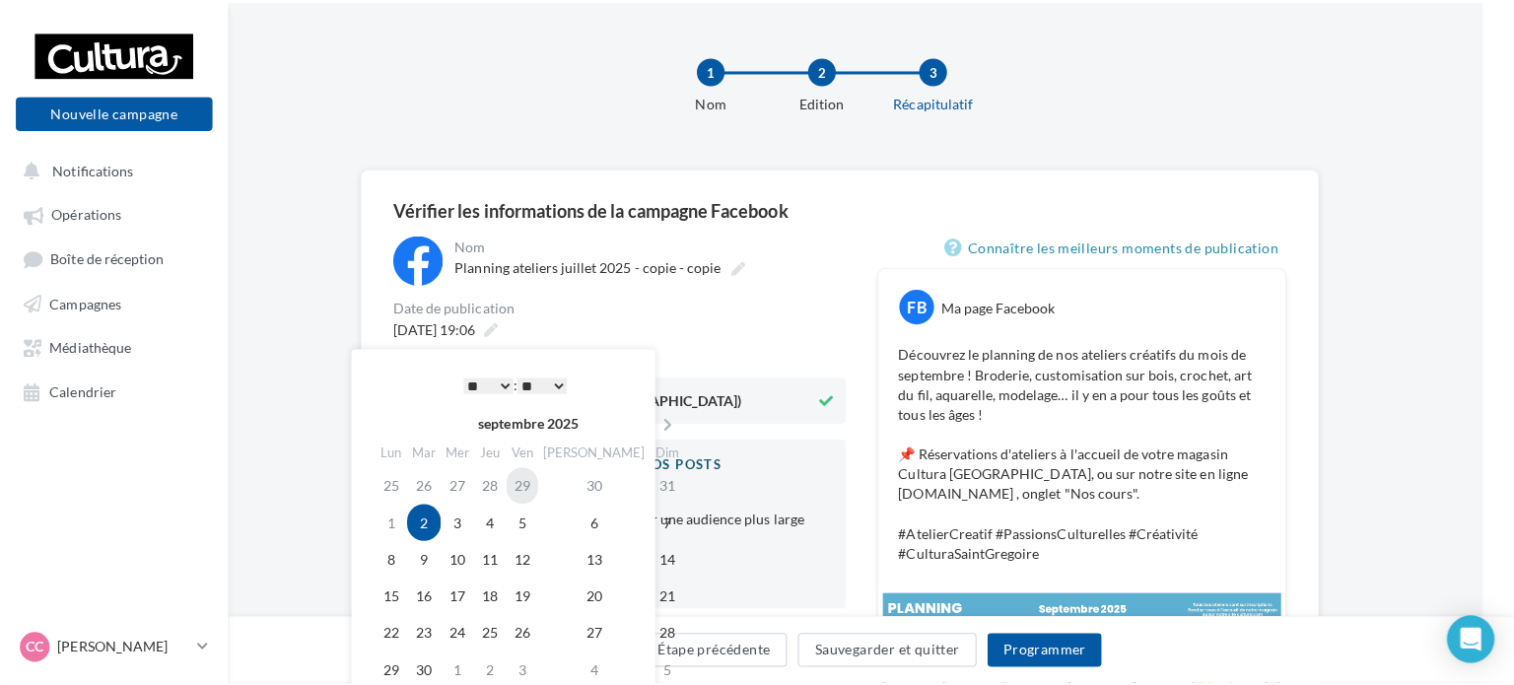
scroll to position [258, 32]
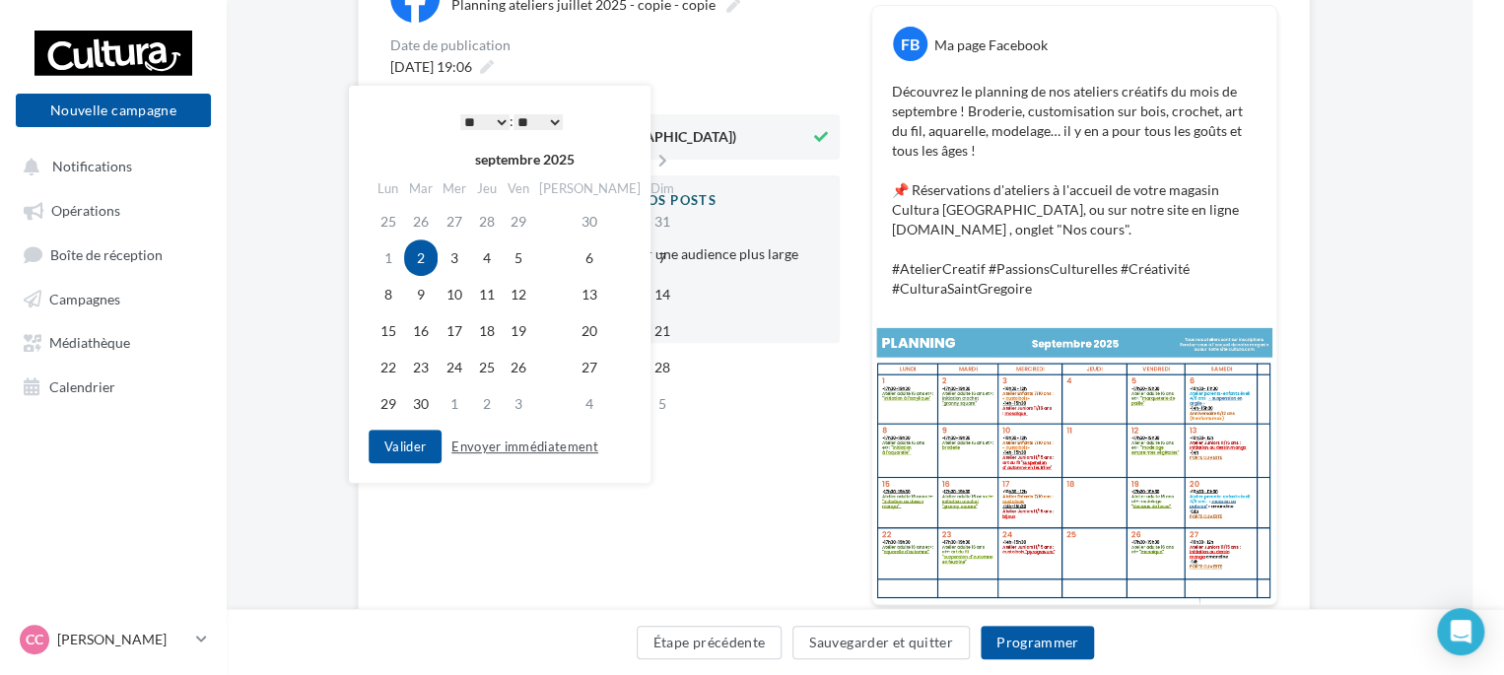
click at [510, 453] on button "Envoyer immédiatement" at bounding box center [525, 447] width 163 height 24
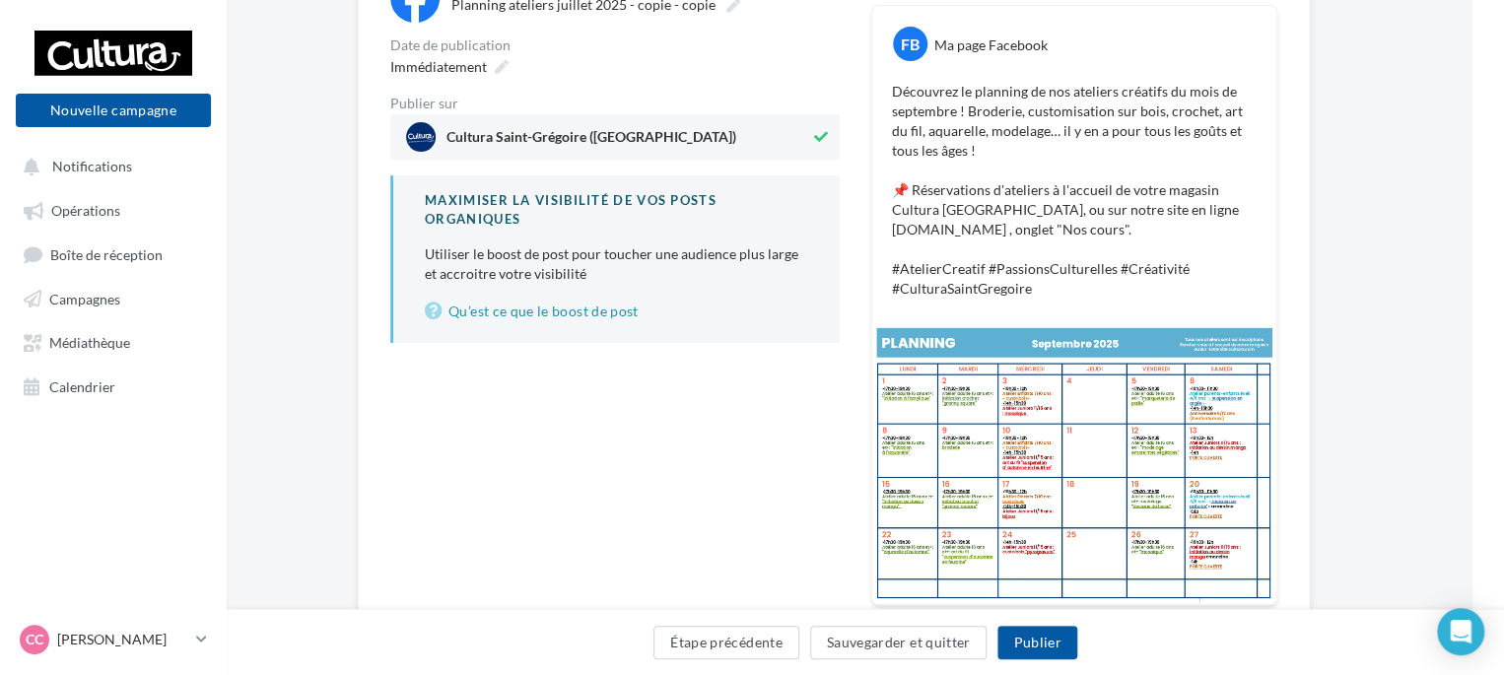
drag, startPoint x: 1045, startPoint y: 642, endPoint x: 1015, endPoint y: 602, distance: 49.3
click at [1015, 602] on img at bounding box center [1074, 464] width 404 height 280
click at [1026, 634] on button "Publier" at bounding box center [1037, 643] width 79 height 34
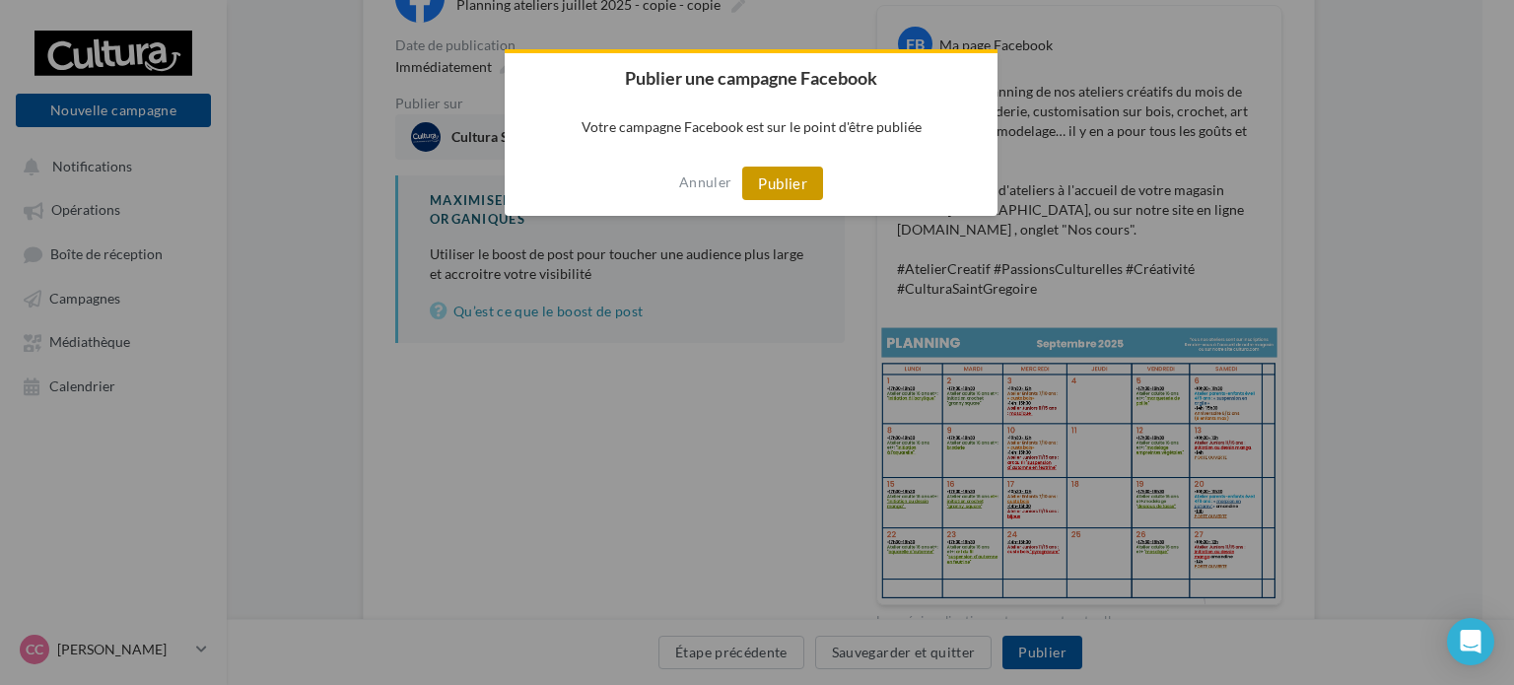
click at [802, 174] on button "Publier" at bounding box center [782, 184] width 81 height 34
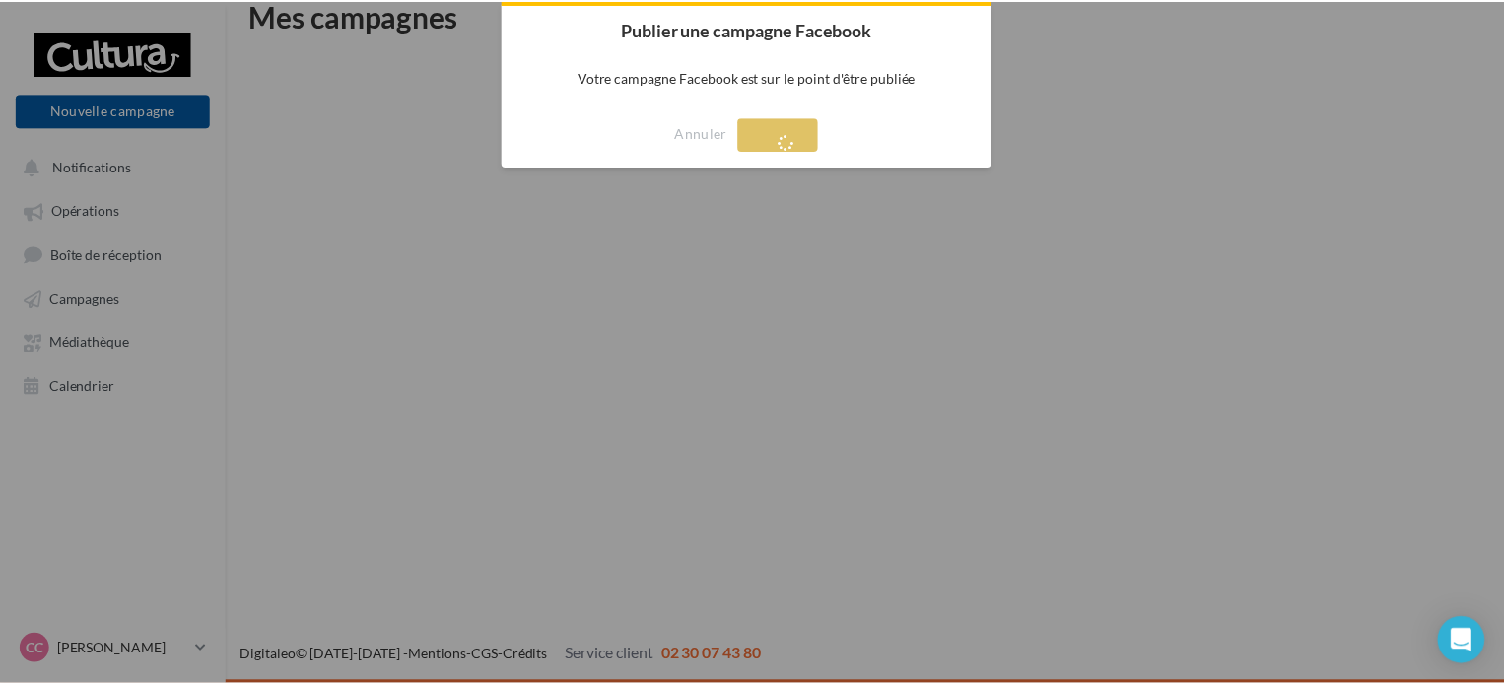
scroll to position [32, 0]
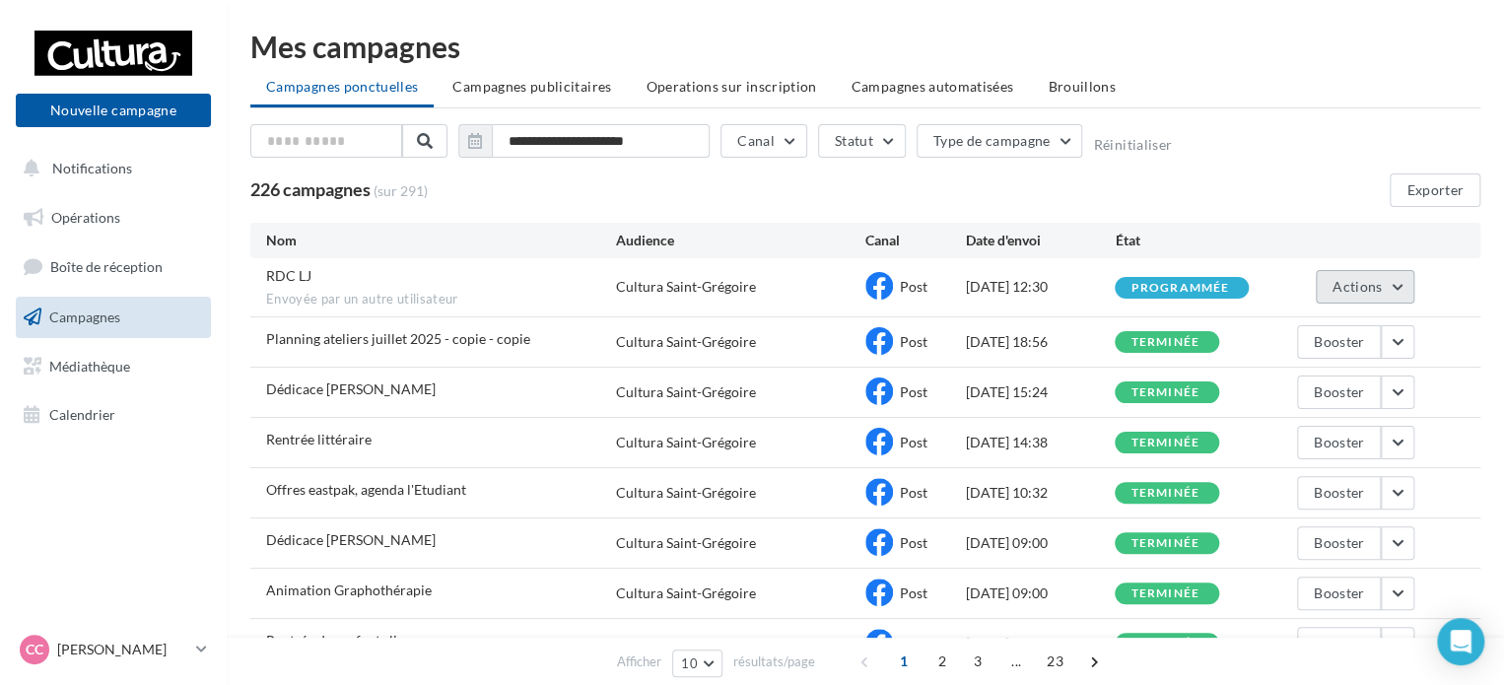
click at [1371, 300] on button "Actions" at bounding box center [1365, 287] width 99 height 34
click at [1342, 330] on button "Voir les résultats" at bounding box center [1316, 333] width 197 height 51
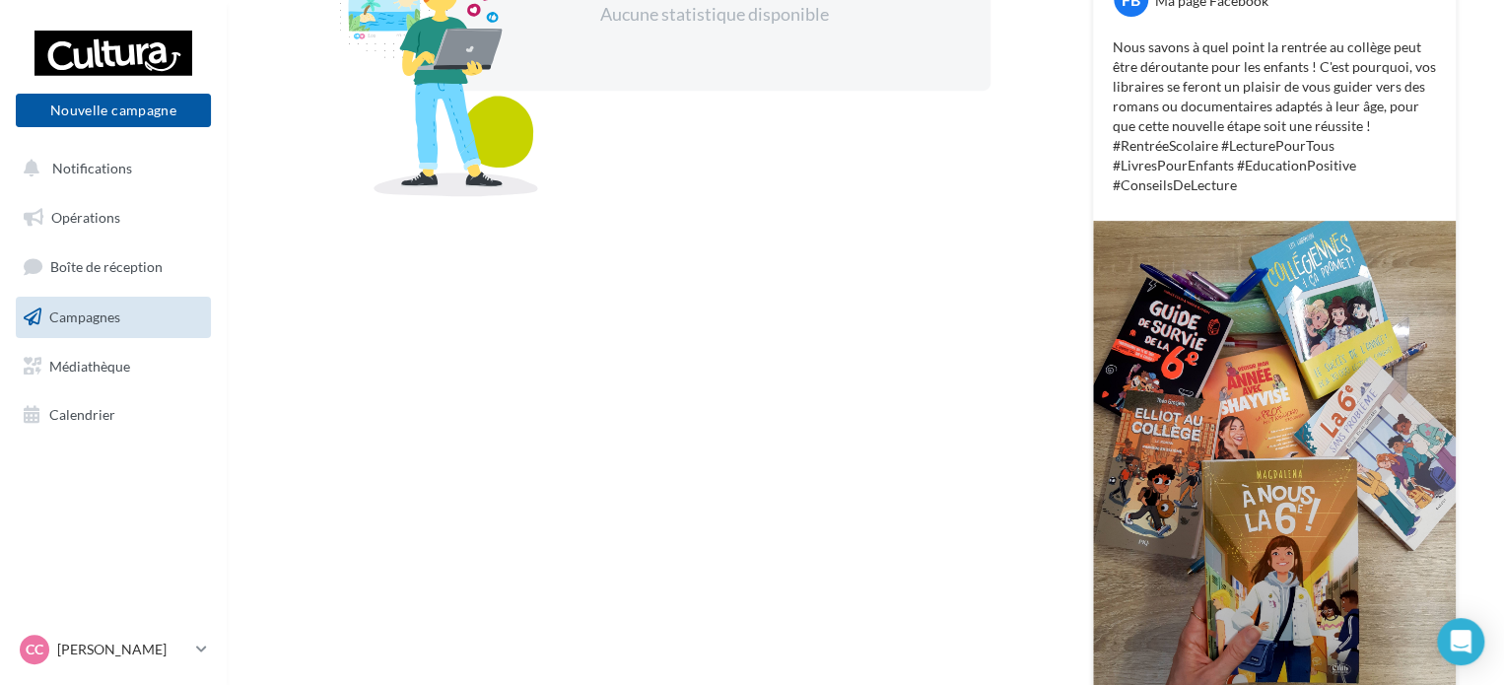
scroll to position [579, 0]
